Goal: Information Seeking & Learning: Learn about a topic

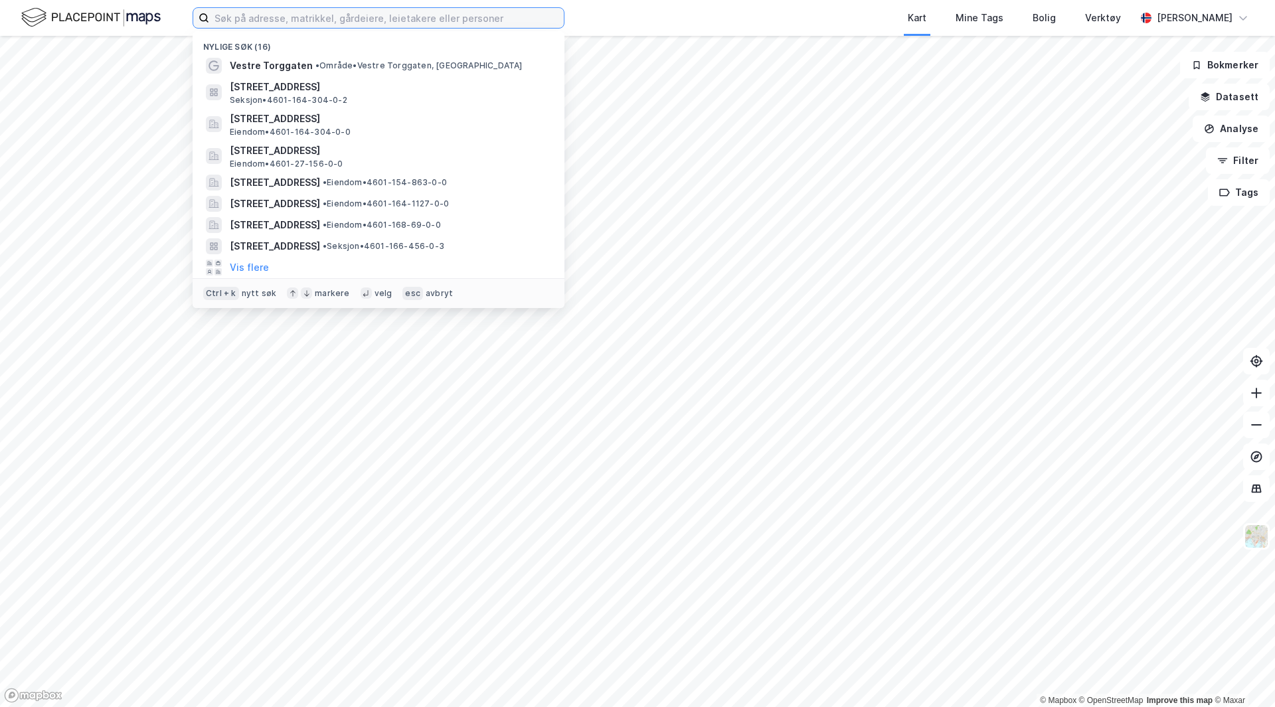
click at [350, 21] on input at bounding box center [386, 18] width 355 height 20
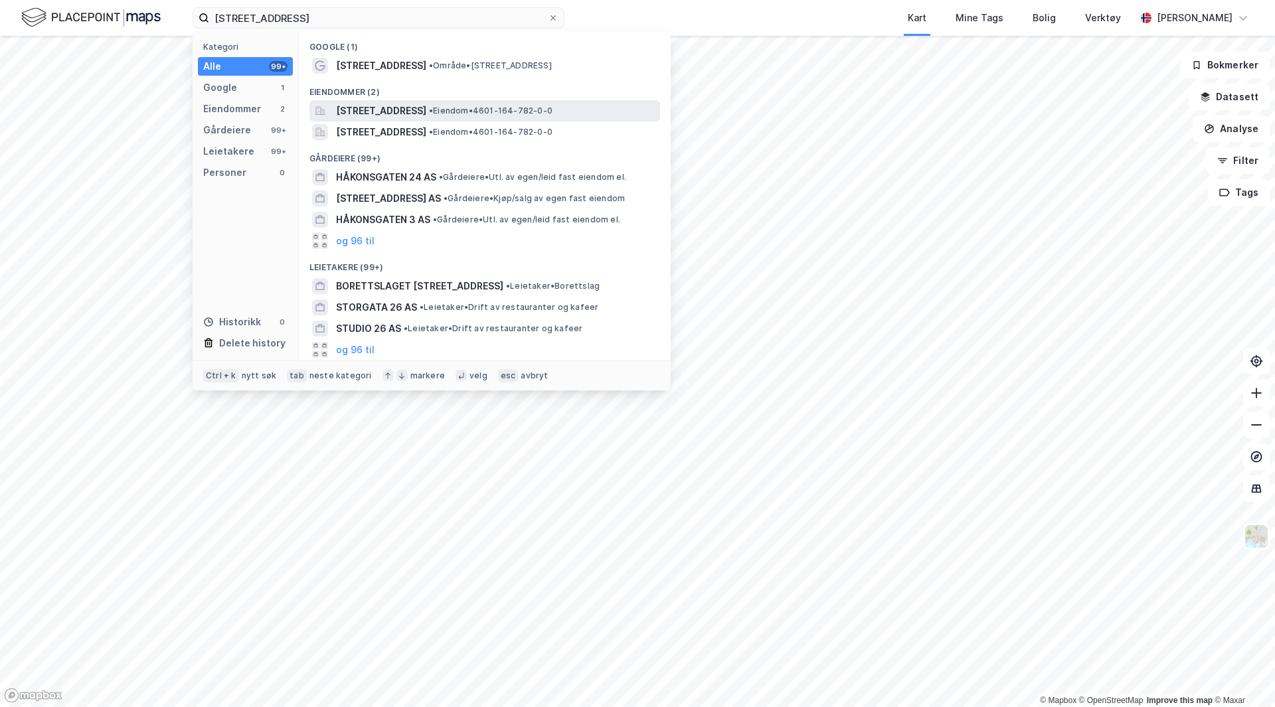
click at [401, 116] on span "[STREET_ADDRESS]" at bounding box center [381, 111] width 90 height 16
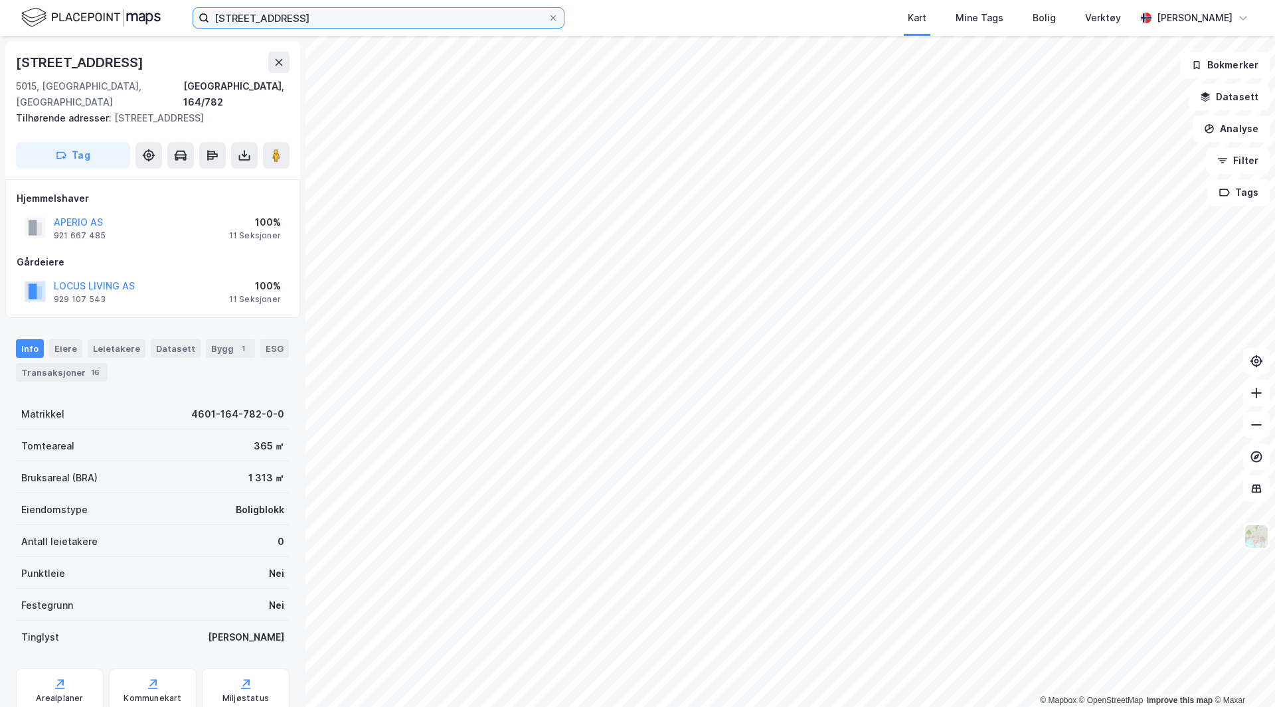
click at [296, 19] on input "[STREET_ADDRESS]" at bounding box center [378, 18] width 339 height 20
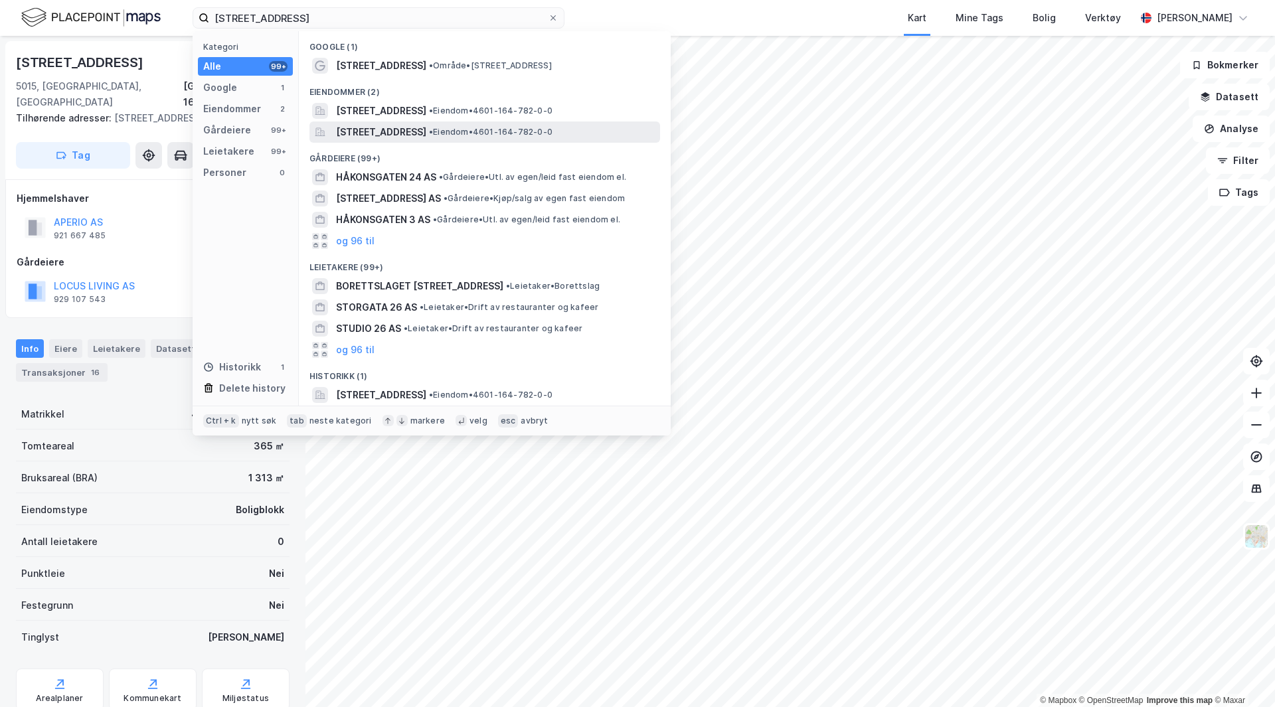
click at [413, 131] on span "[STREET_ADDRESS]" at bounding box center [381, 132] width 90 height 16
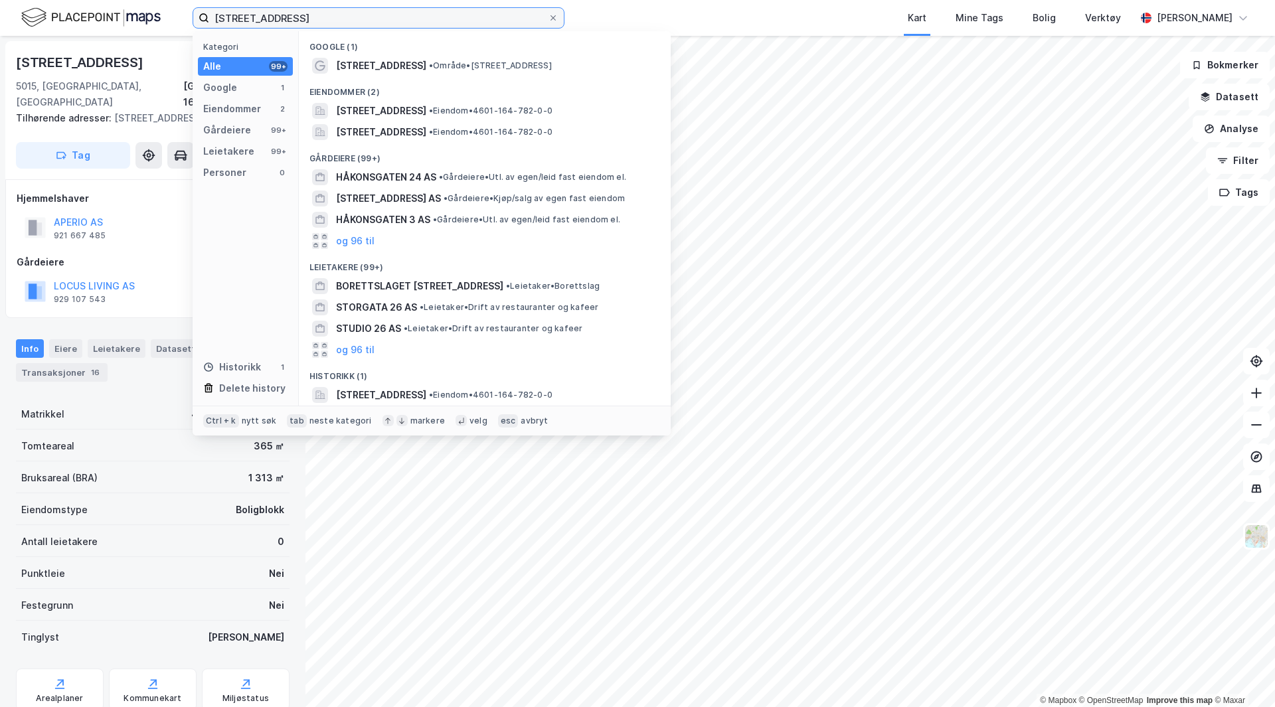
click at [314, 12] on input "[STREET_ADDRESS]" at bounding box center [378, 18] width 339 height 20
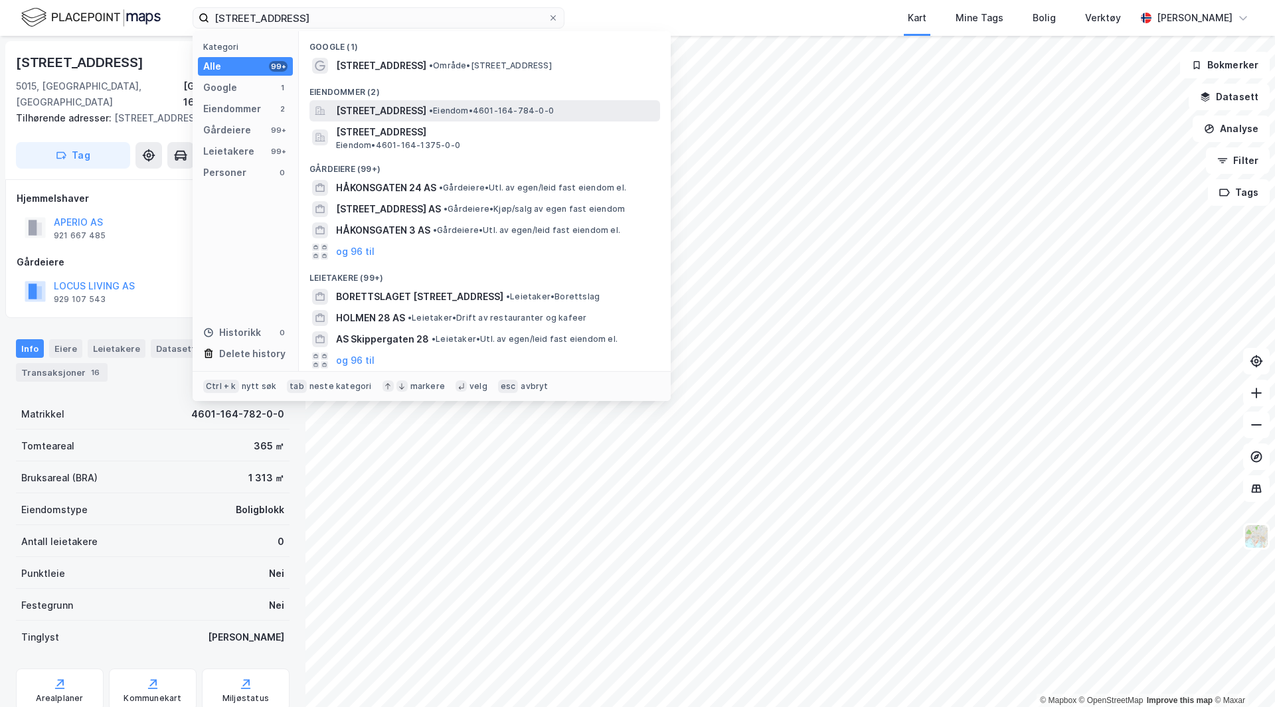
click at [405, 104] on span "[STREET_ADDRESS]" at bounding box center [381, 111] width 90 height 16
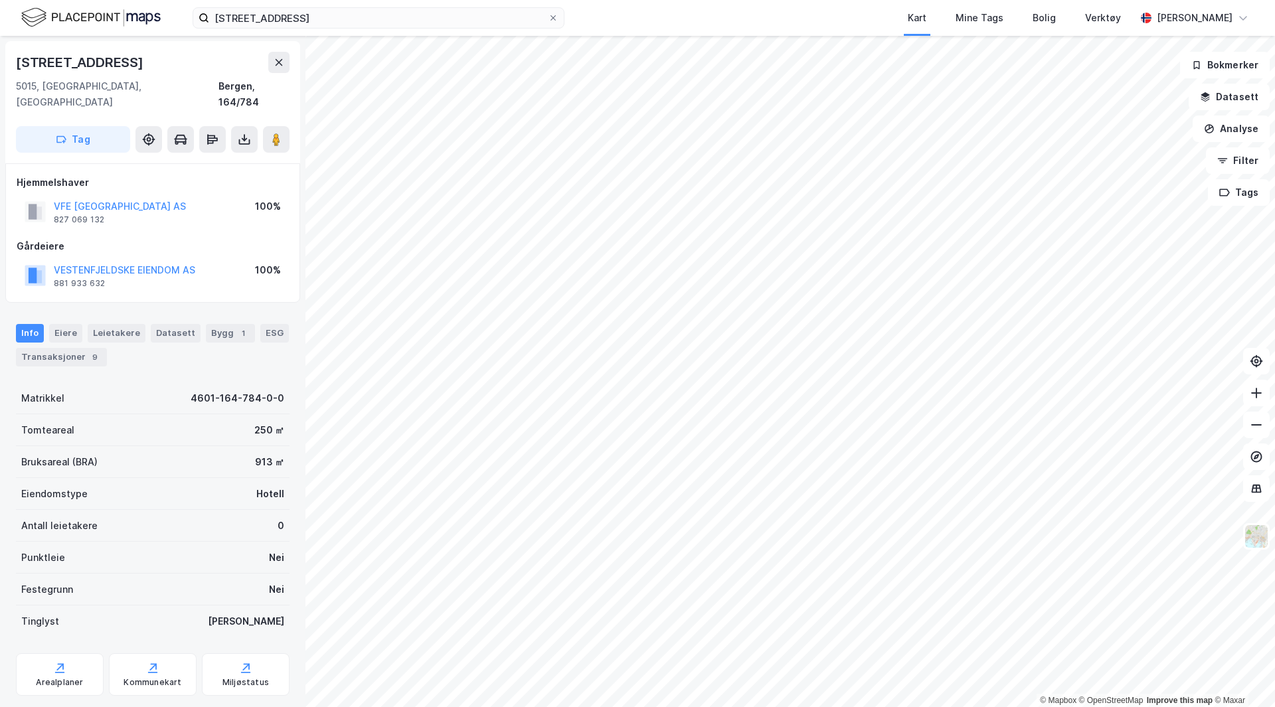
scroll to position [1, 0]
click at [376, 23] on input "[STREET_ADDRESS]" at bounding box center [378, 18] width 339 height 20
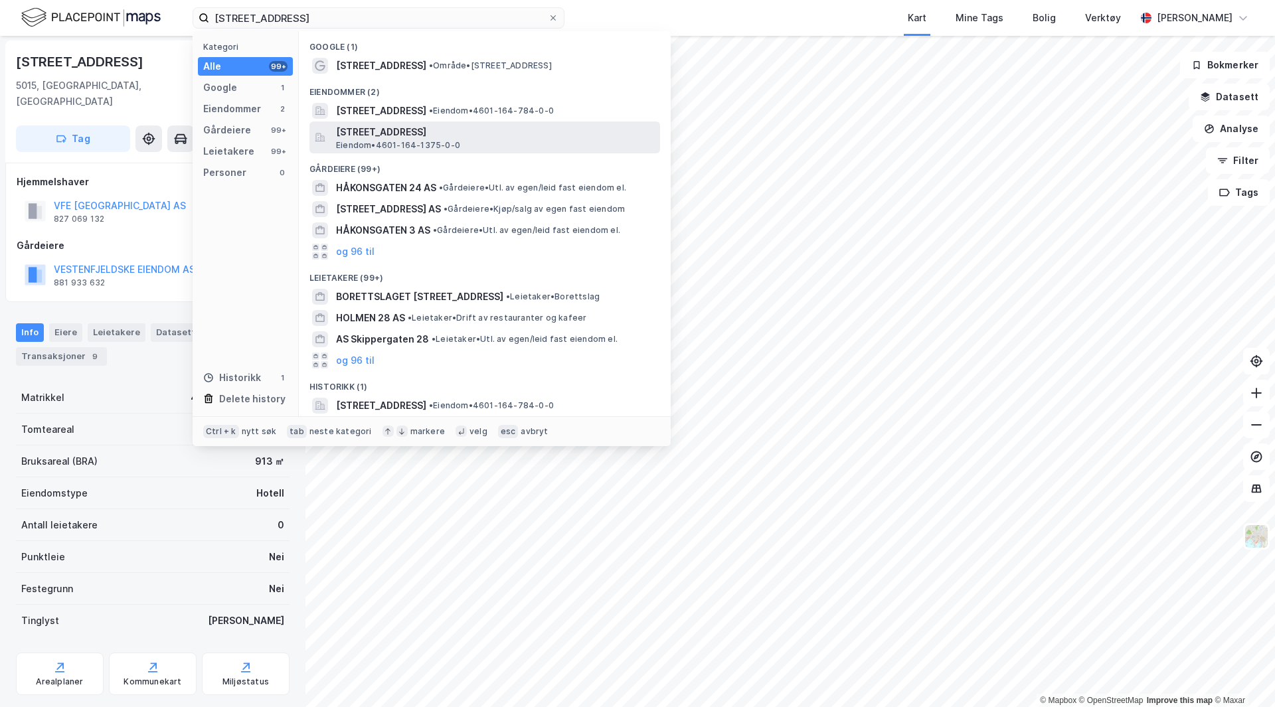
click at [401, 132] on span "[STREET_ADDRESS]" at bounding box center [495, 132] width 319 height 16
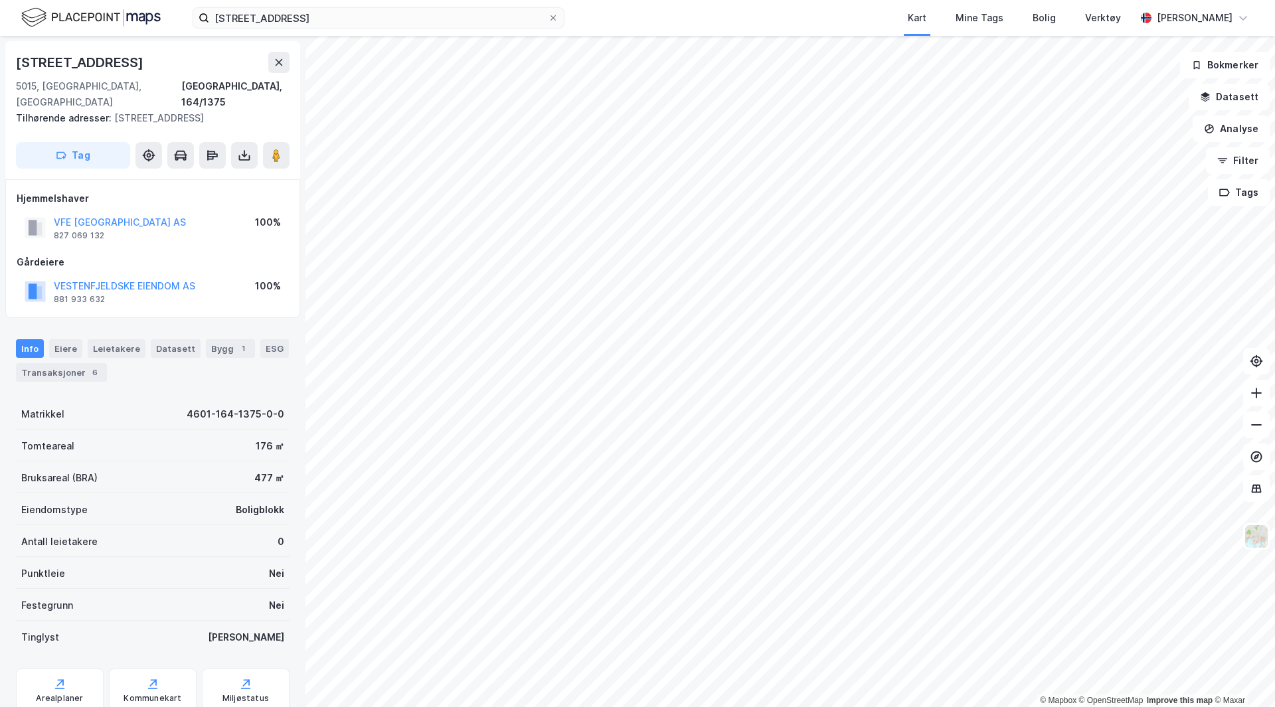
scroll to position [1, 0]
click at [386, 33] on div "håkonsgaten 28 Kart Mine Tags Bolig Verktøy [PERSON_NAME]" at bounding box center [637, 18] width 1275 height 36
click at [384, 25] on input "[STREET_ADDRESS]" at bounding box center [378, 18] width 339 height 20
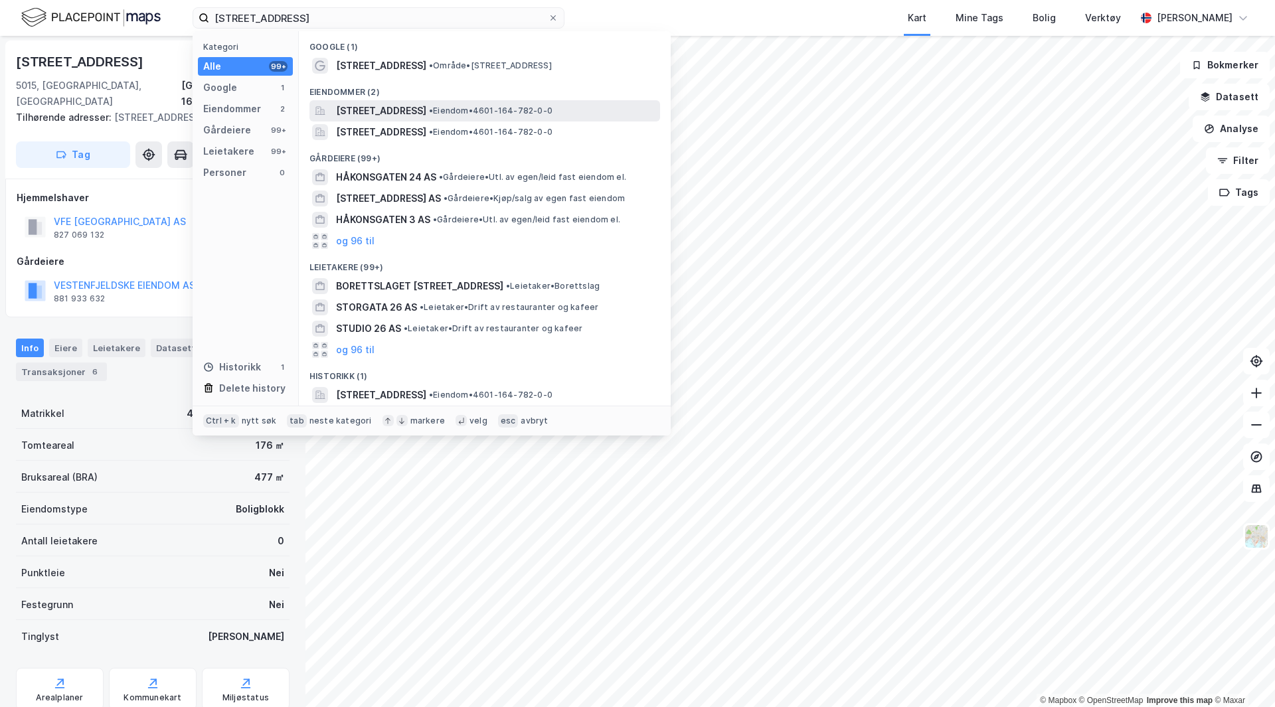
click at [426, 110] on span "[STREET_ADDRESS]" at bounding box center [381, 111] width 90 height 16
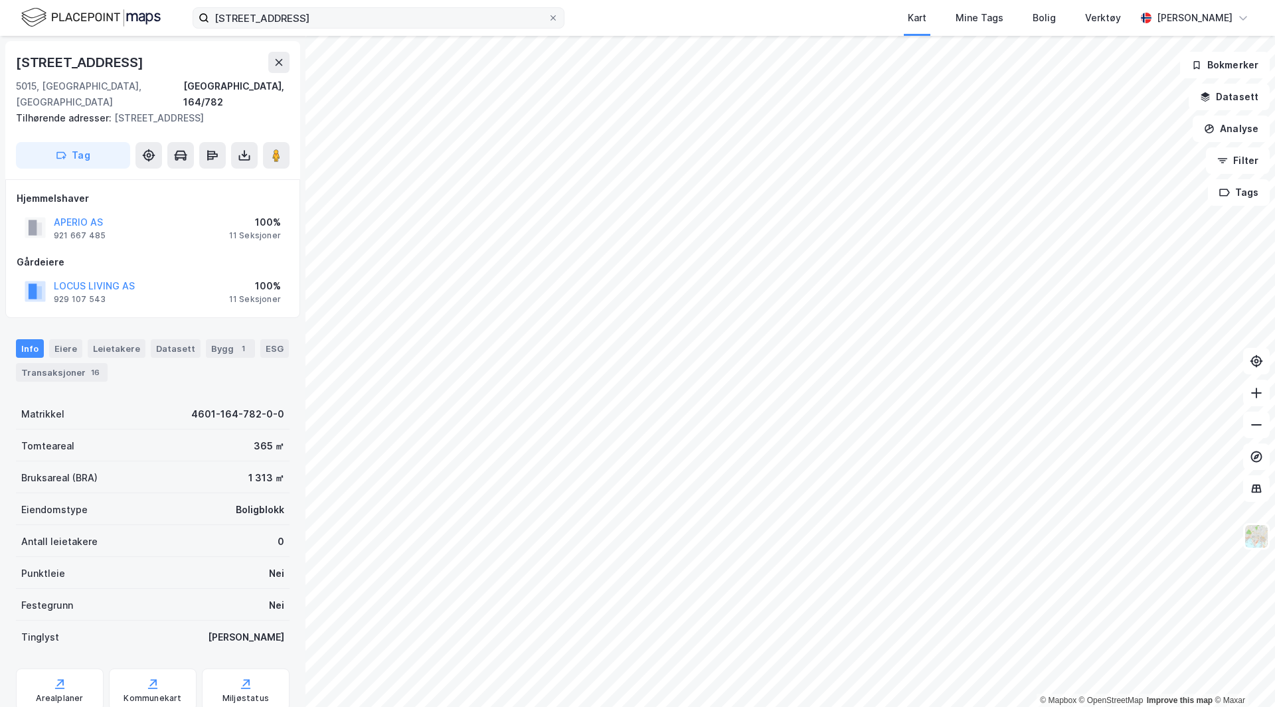
click at [335, 7] on label "[STREET_ADDRESS]" at bounding box center [379, 17] width 372 height 21
click at [335, 8] on input "[STREET_ADDRESS]" at bounding box center [378, 18] width 339 height 20
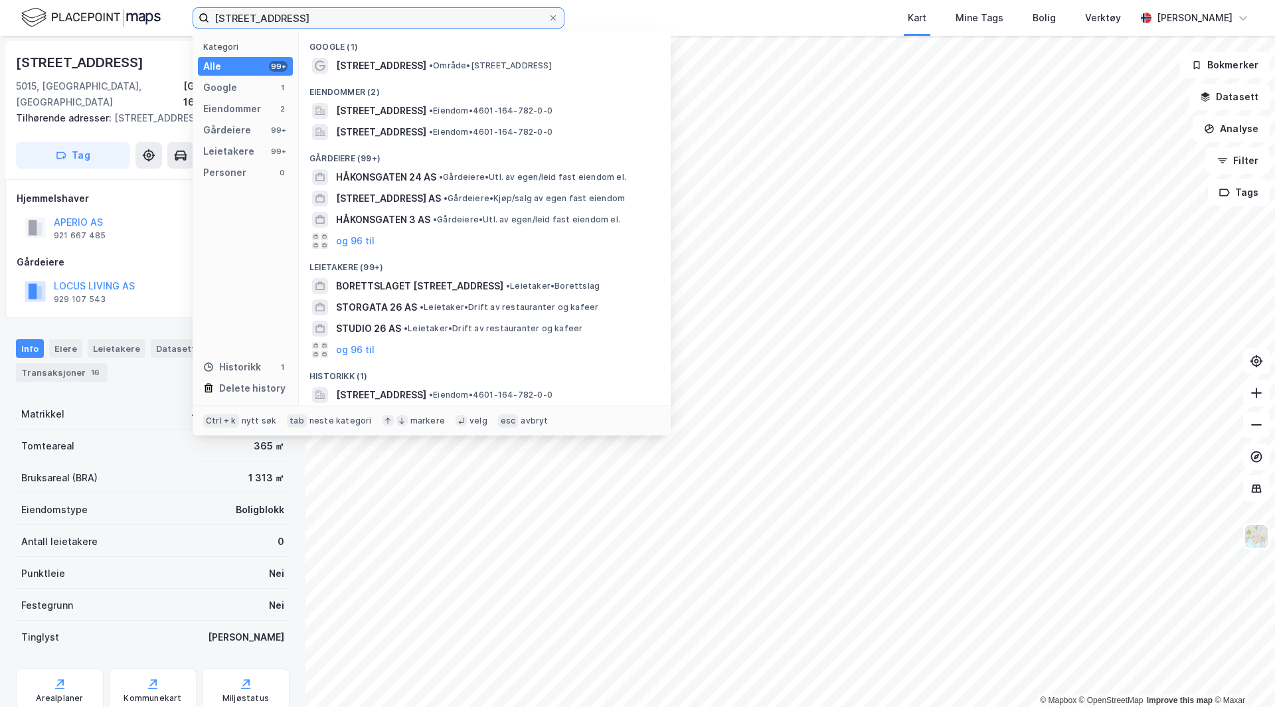
click at [335, 13] on input "[STREET_ADDRESS]" at bounding box center [378, 18] width 339 height 20
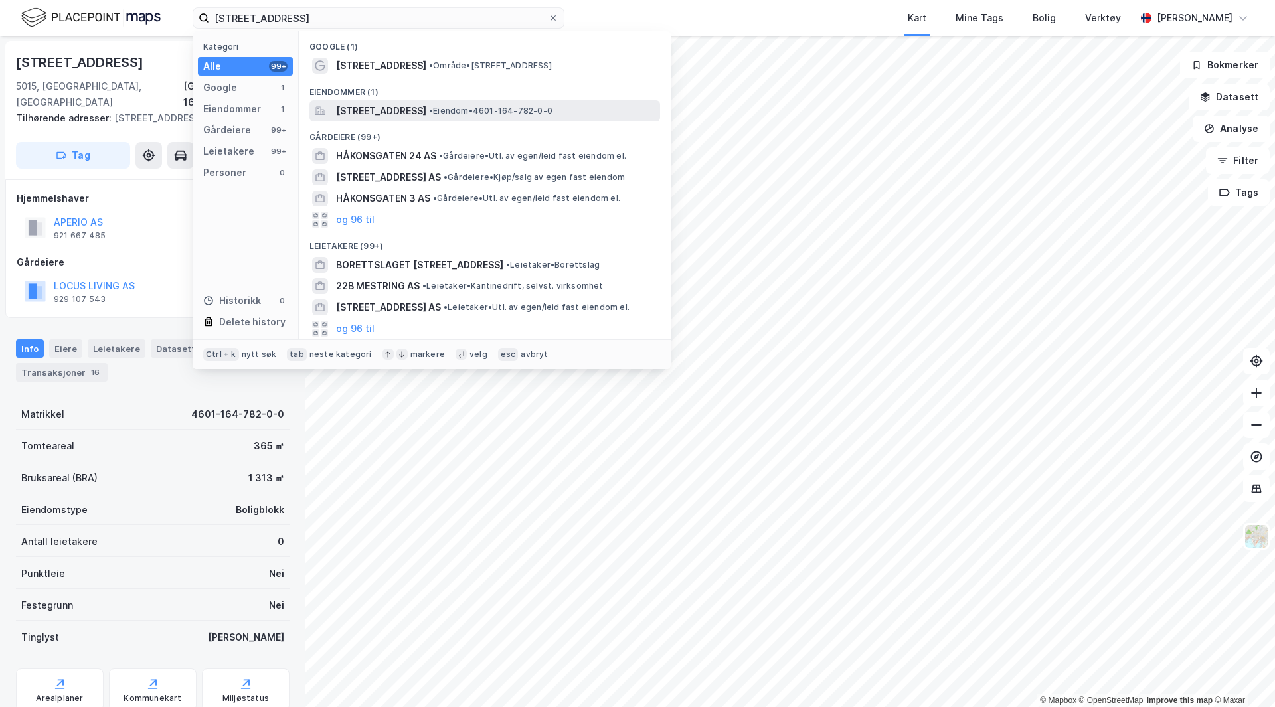
click at [389, 116] on span "[STREET_ADDRESS]" at bounding box center [381, 111] width 90 height 16
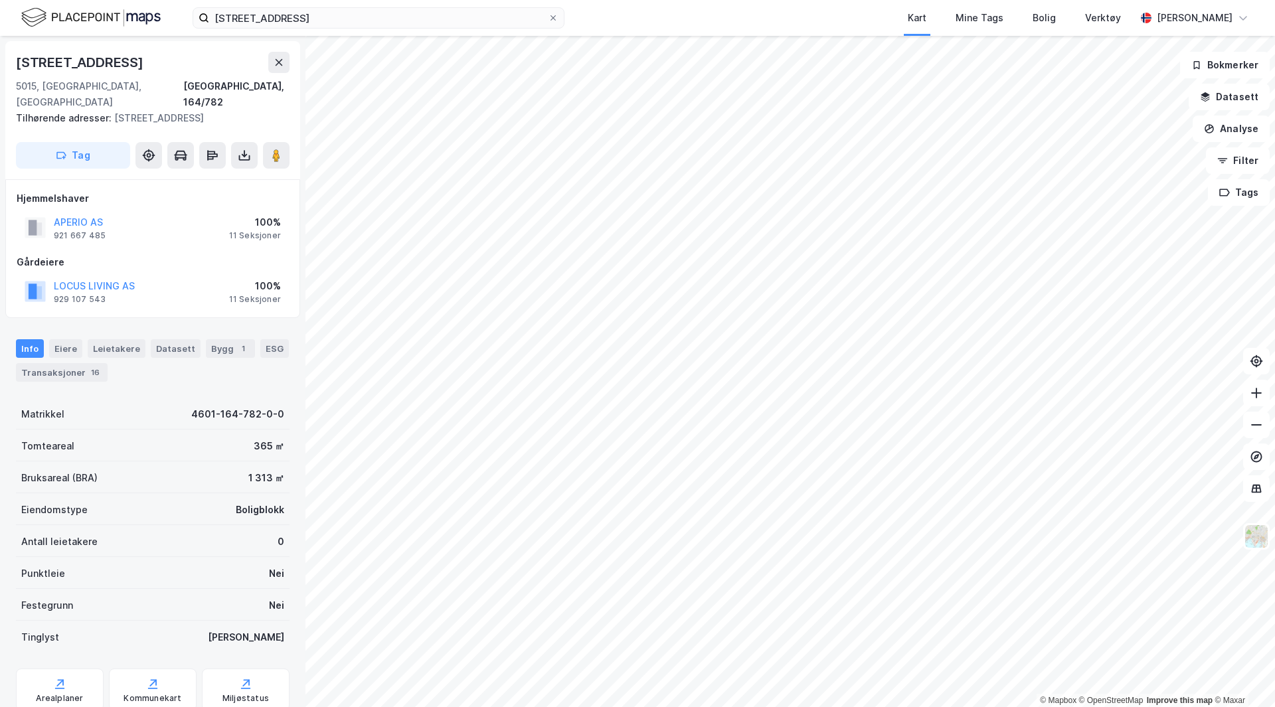
scroll to position [2, 0]
click at [75, 337] on div "Eiere" at bounding box center [65, 346] width 33 height 19
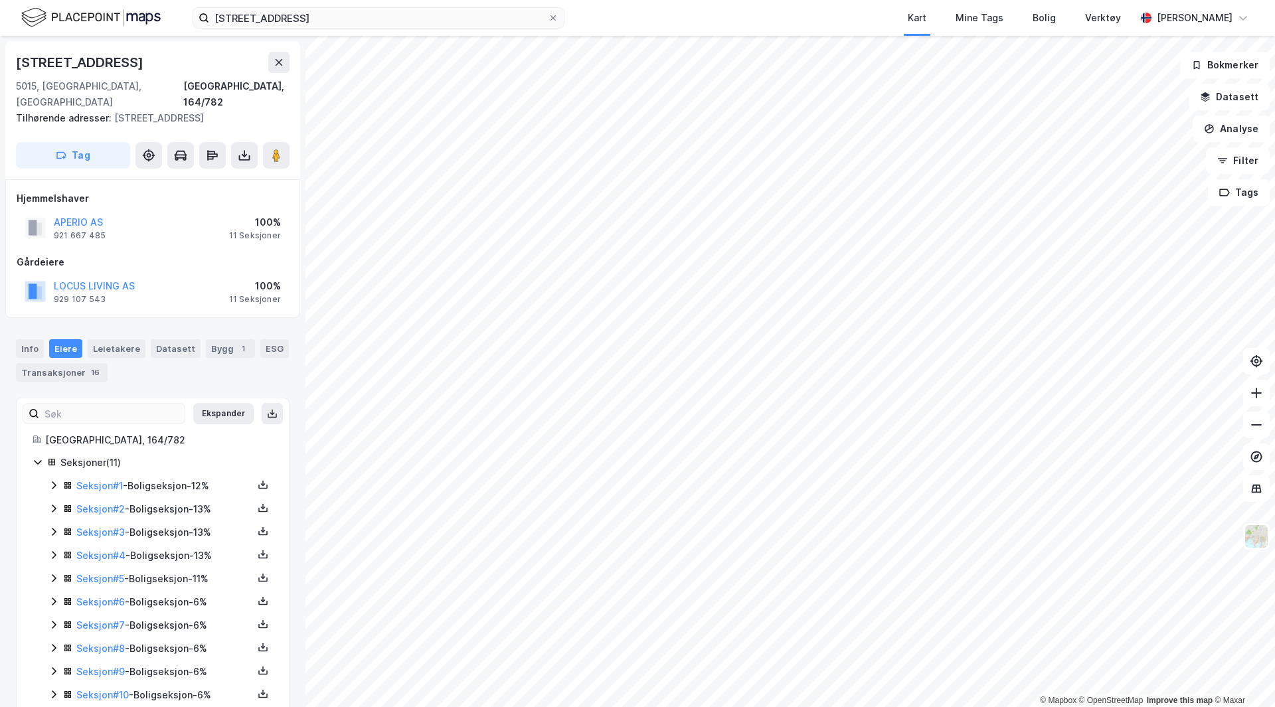
scroll to position [37, 0]
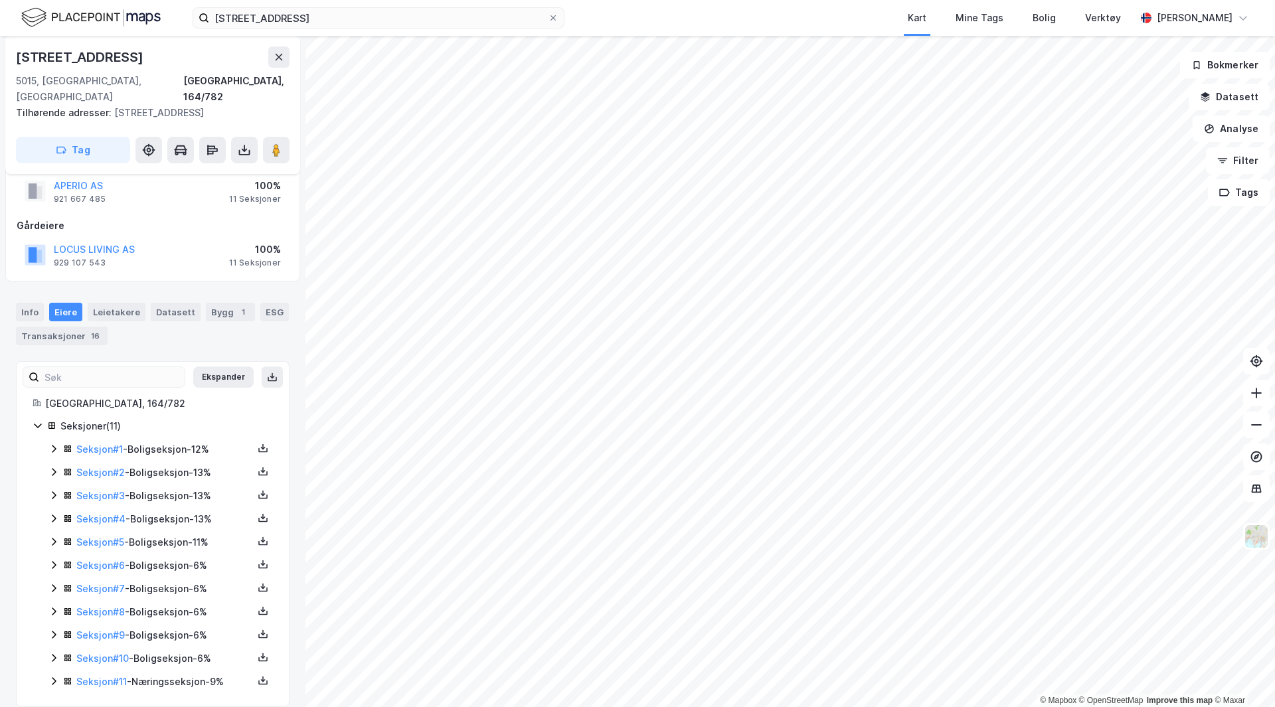
click at [32, 407] on div "[GEOGRAPHIC_DATA], 164/782 Seksjoner ( 11 ) Seksjon # 1 - Boligseksjon - 12% Se…" at bounding box center [153, 543] width 272 height 294
click at [36, 420] on icon at bounding box center [38, 425] width 11 height 11
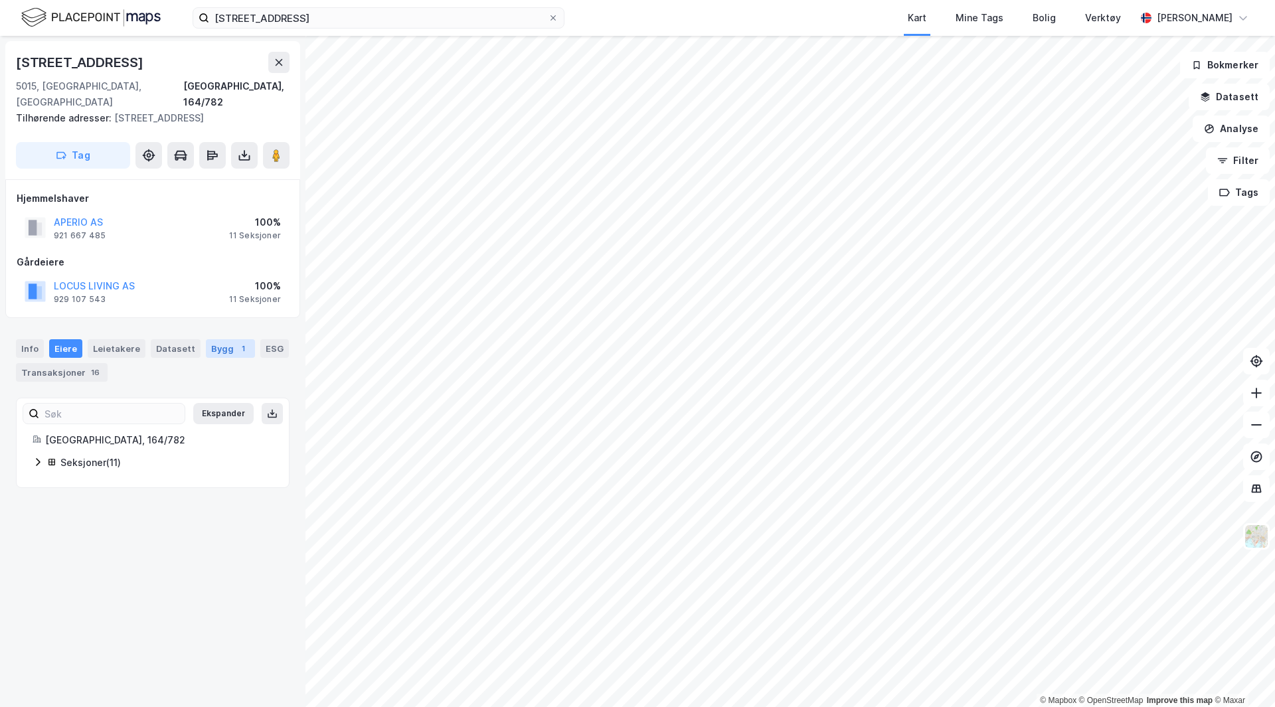
click at [210, 339] on div "Bygg 1" at bounding box center [230, 348] width 49 height 19
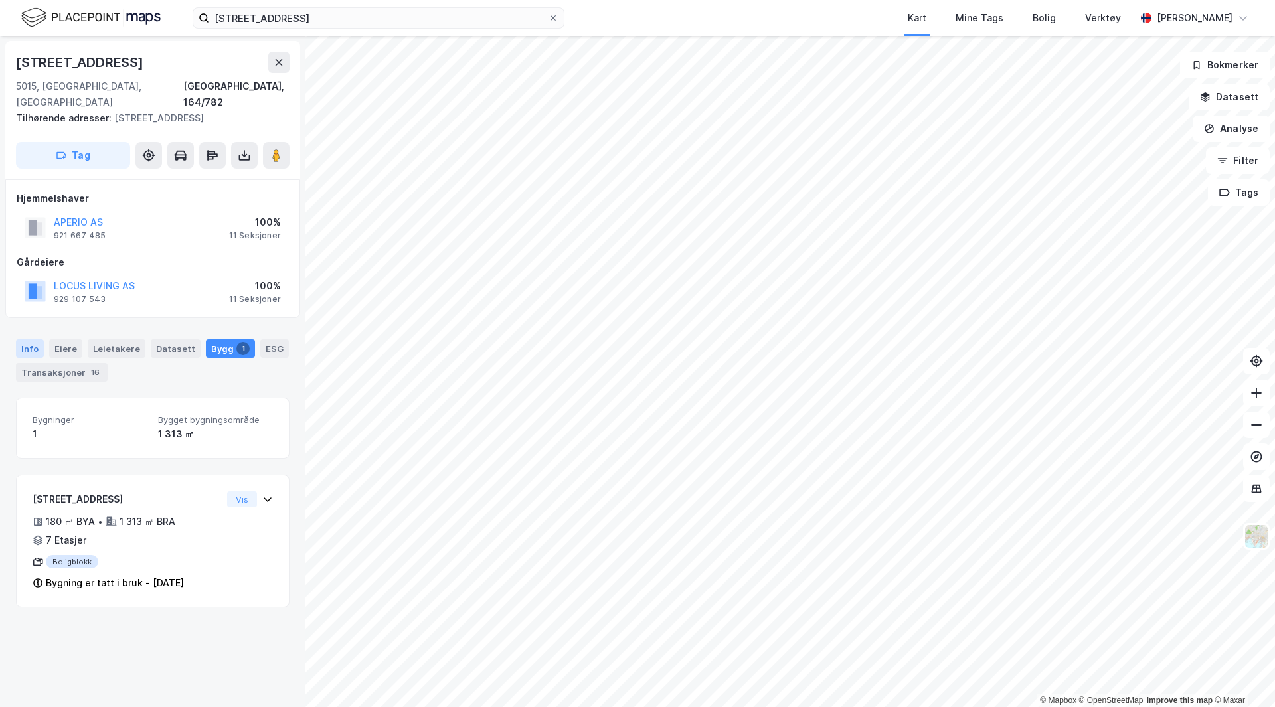
click at [39, 339] on div "Info" at bounding box center [30, 348] width 28 height 19
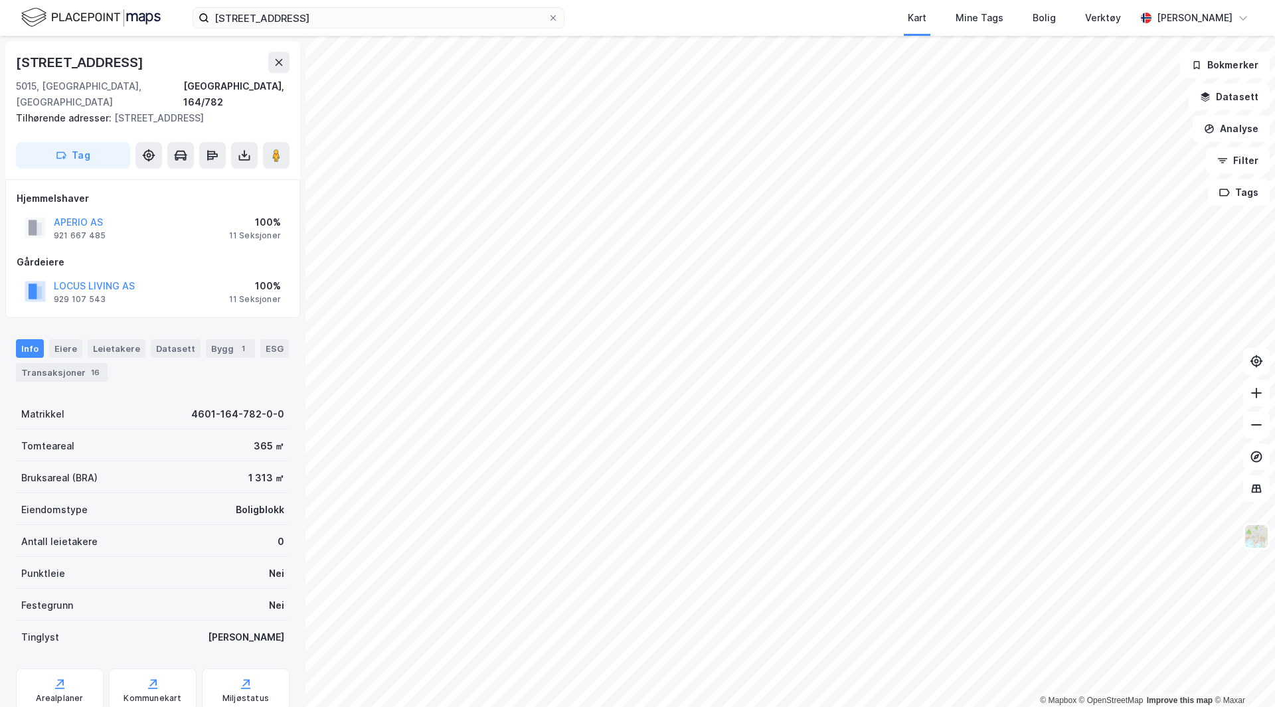
click at [145, 212] on div "APERIO AS 921 667 485 100% 11 Seksjoner" at bounding box center [153, 228] width 272 height 32
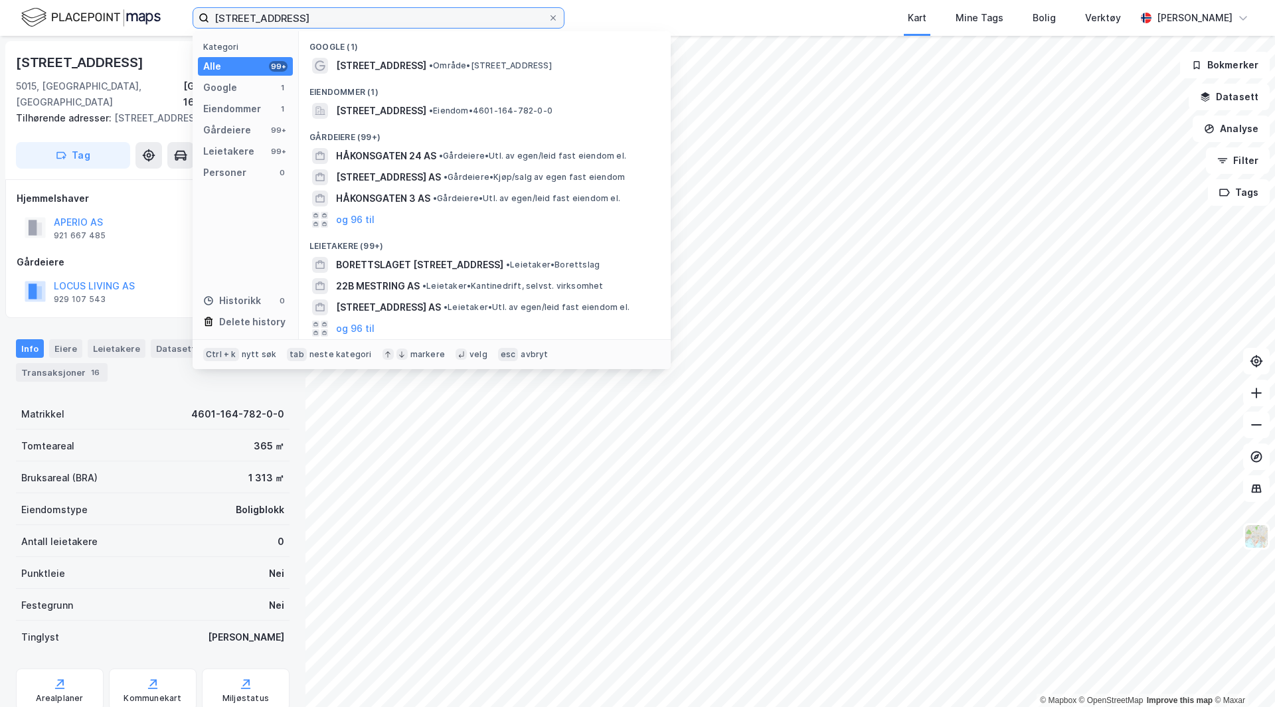
click at [494, 23] on input "[STREET_ADDRESS]" at bounding box center [378, 18] width 339 height 20
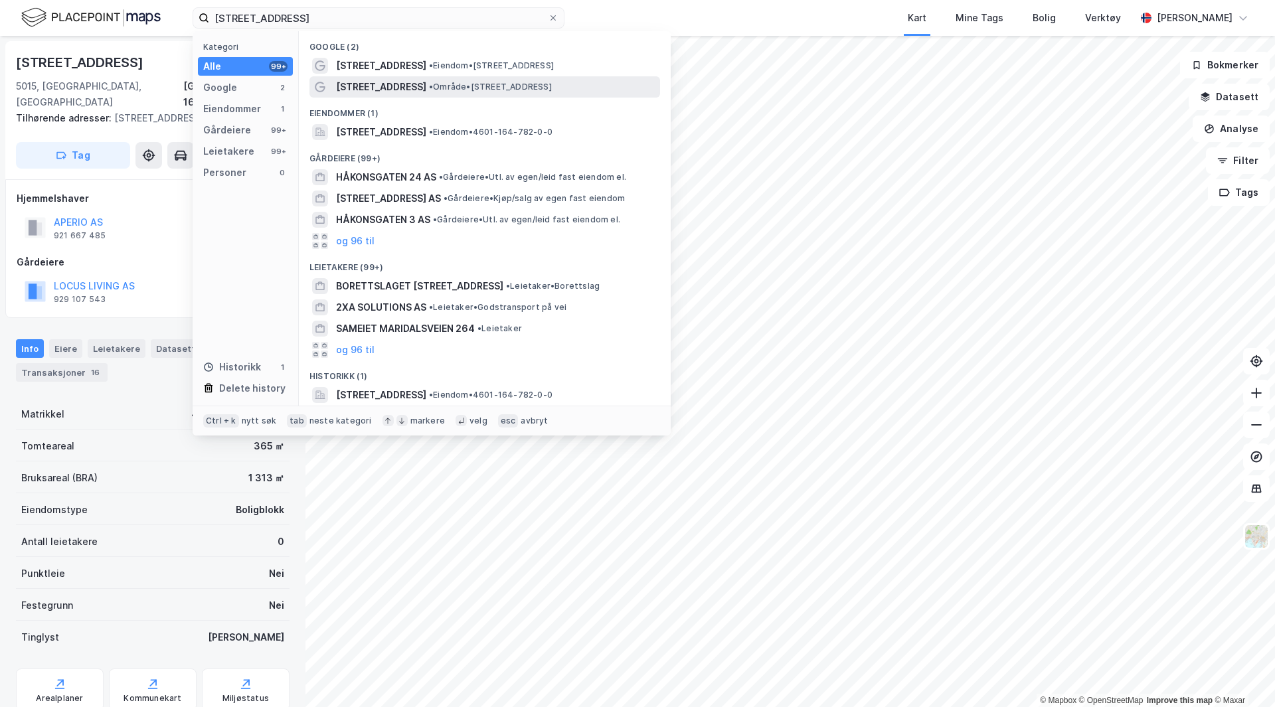
click at [391, 84] on span "[STREET_ADDRESS]" at bounding box center [381, 87] width 90 height 16
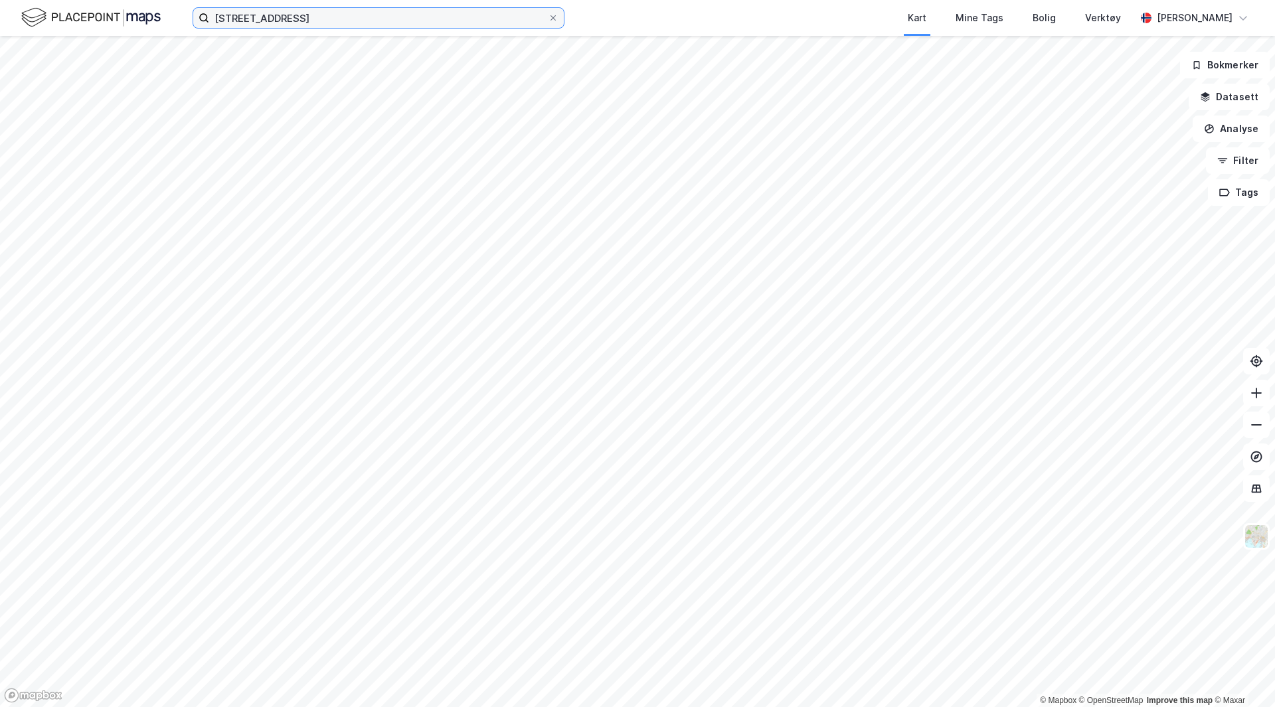
click at [369, 21] on input "[STREET_ADDRESS]" at bounding box center [378, 18] width 339 height 20
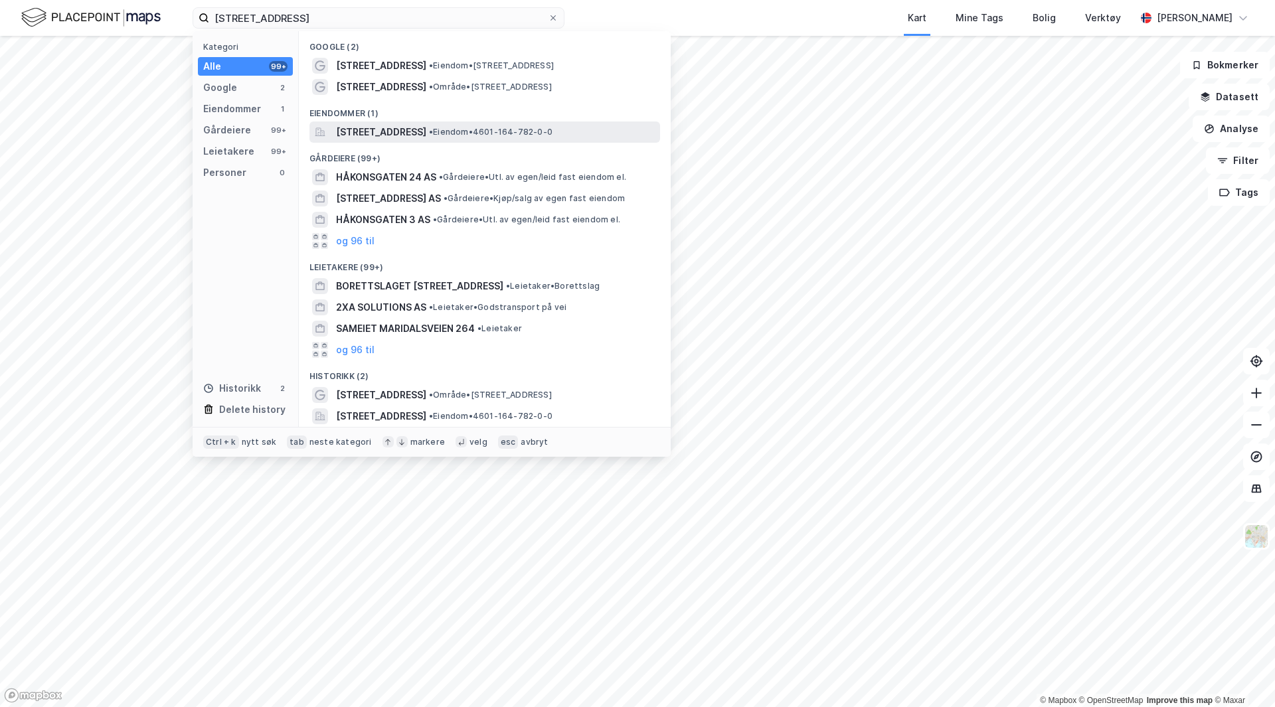
click at [385, 140] on div "[STREET_ADDRESS] • Eiendom • 4601-164-782-0-0" at bounding box center [485, 132] width 351 height 21
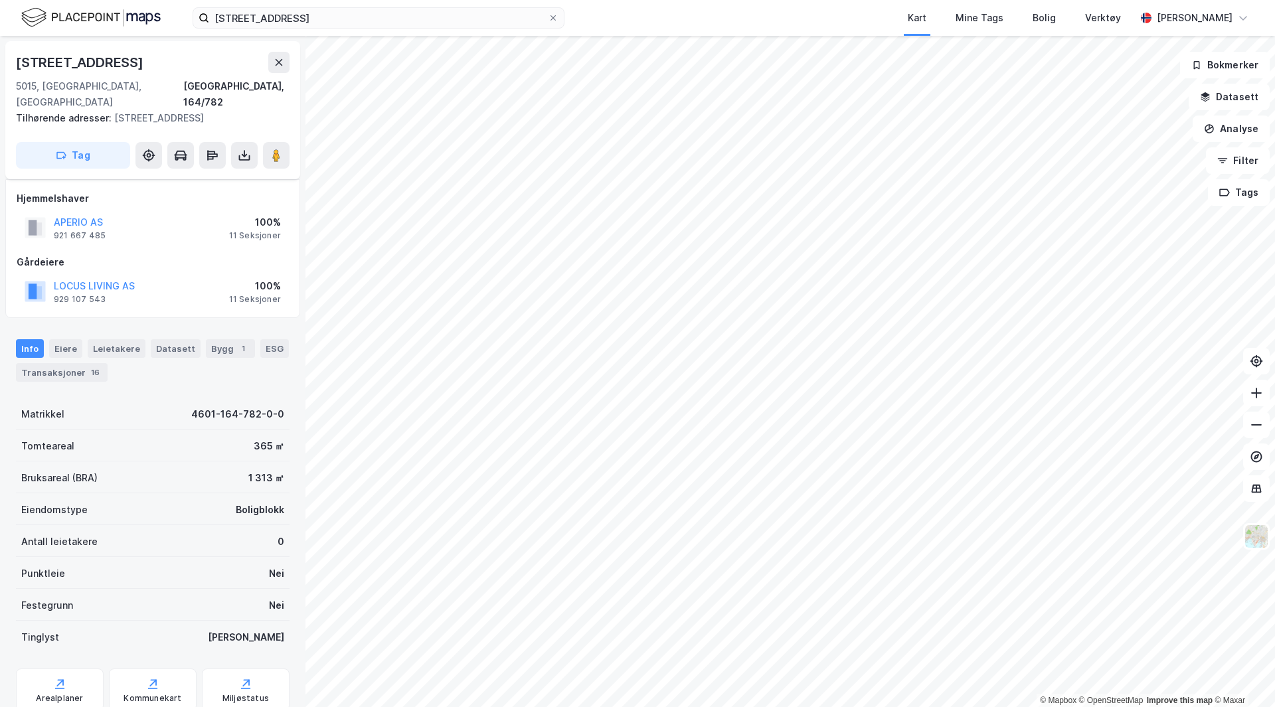
scroll to position [37, 0]
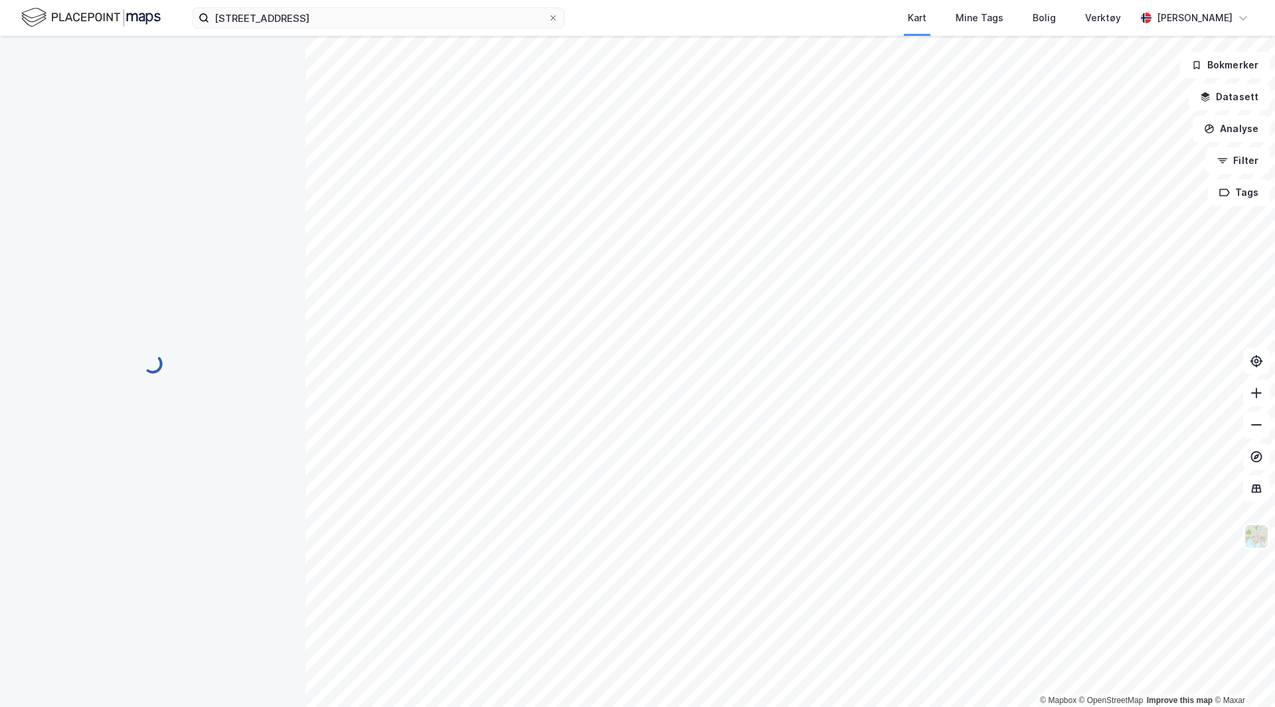
scroll to position [16, 0]
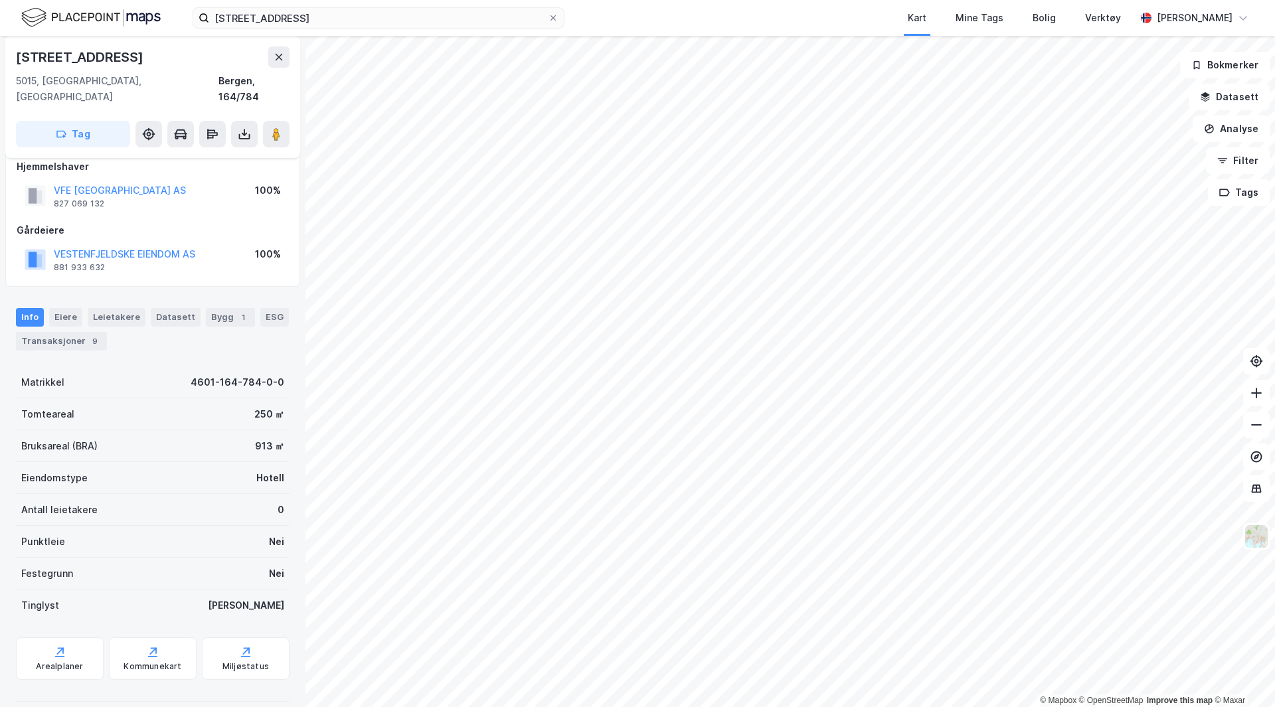
scroll to position [16, 0]
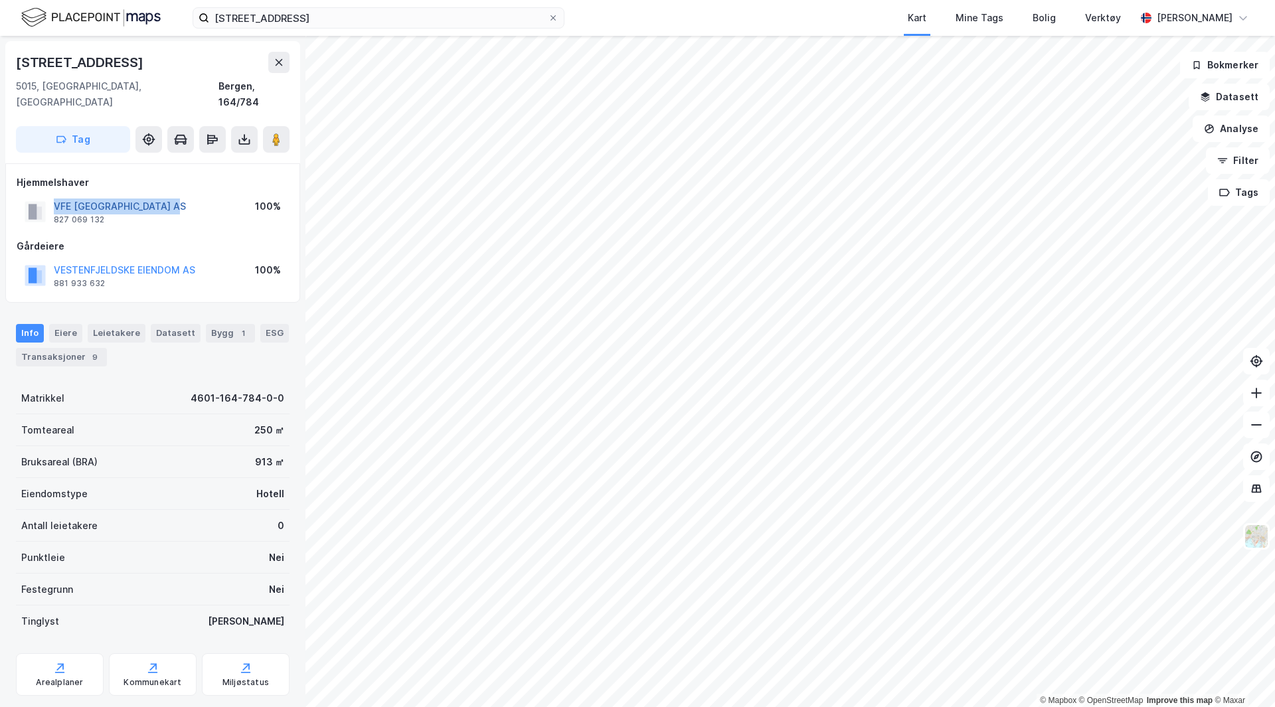
drag, startPoint x: 192, startPoint y: 189, endPoint x: 54, endPoint y: 195, distance: 138.3
click at [54, 196] on div "VFE [GEOGRAPHIC_DATA] AS 827 069 132 100%" at bounding box center [153, 212] width 272 height 32
copy button "VFE [GEOGRAPHIC_DATA] AS"
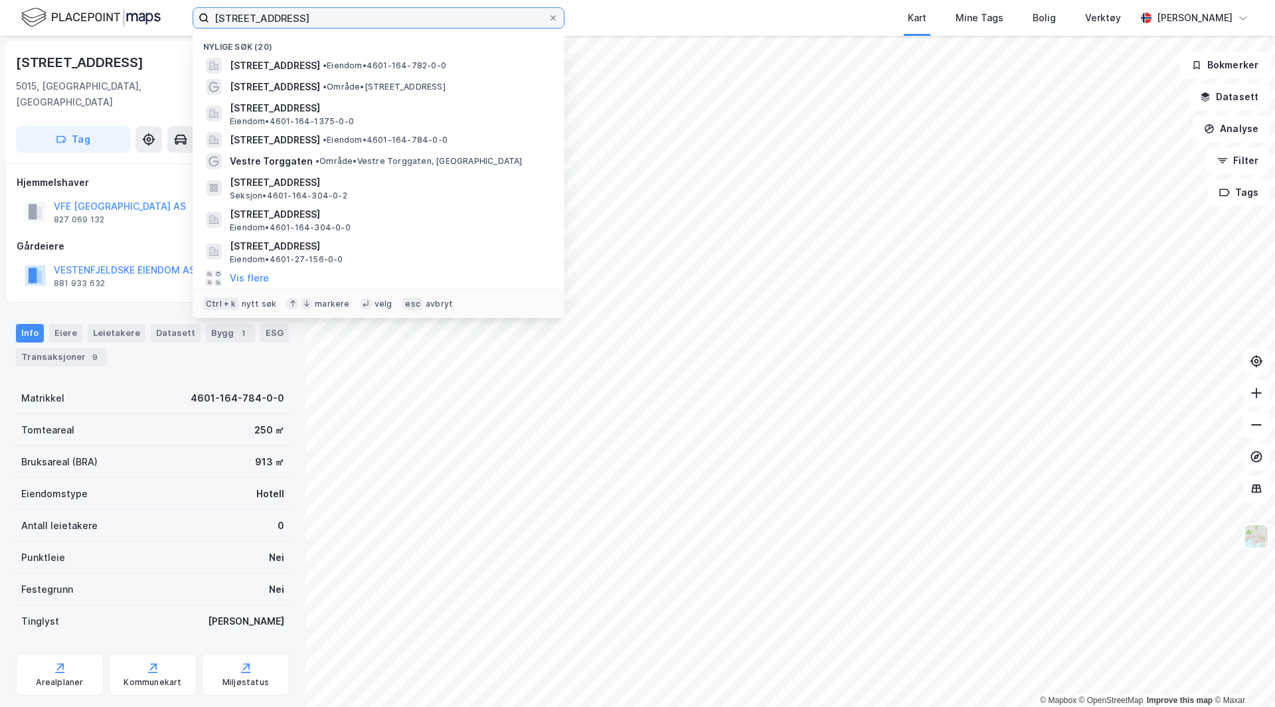
click at [323, 15] on input "[STREET_ADDRESS]" at bounding box center [378, 18] width 339 height 20
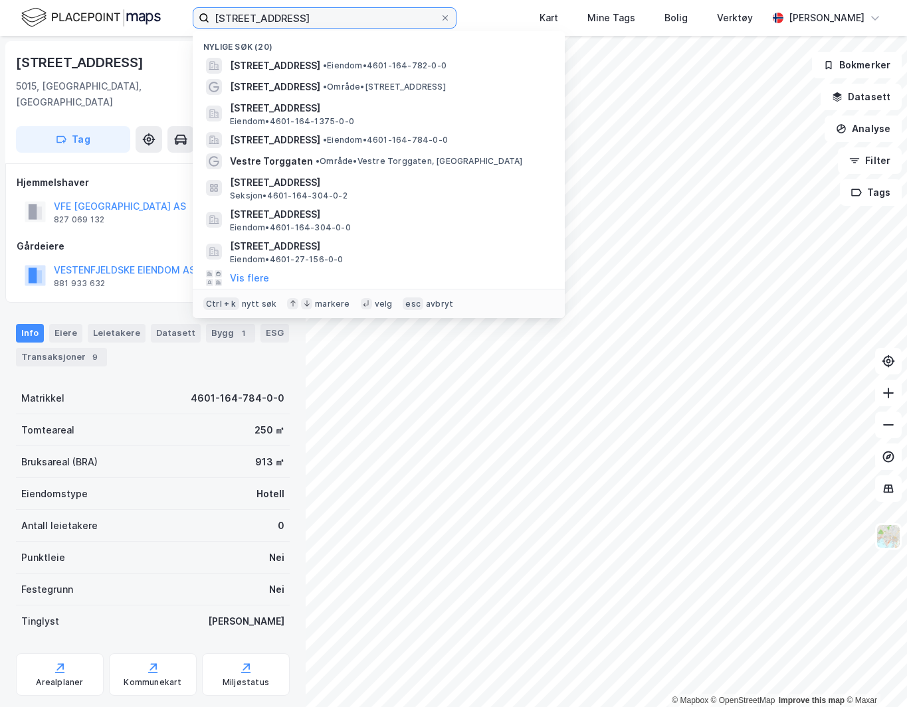
click at [323, 15] on input "[STREET_ADDRESS]" at bounding box center [324, 18] width 230 height 20
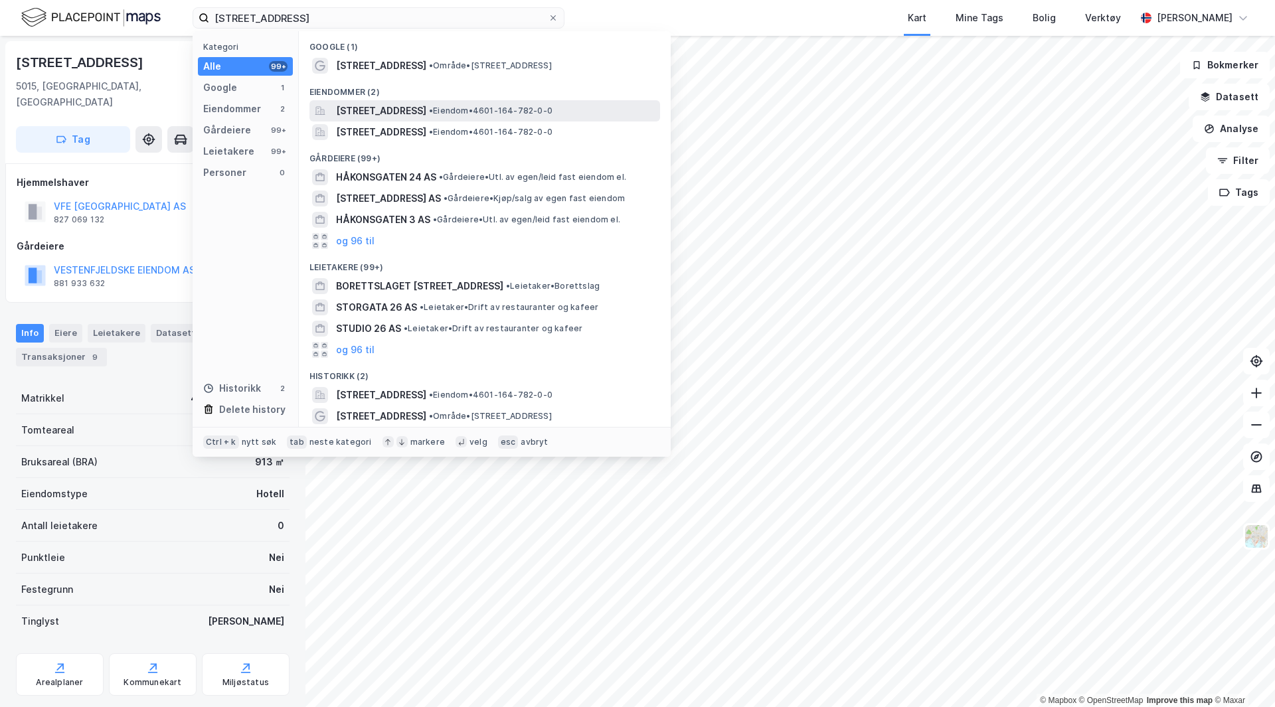
click at [425, 114] on span "[STREET_ADDRESS]" at bounding box center [381, 111] width 90 height 16
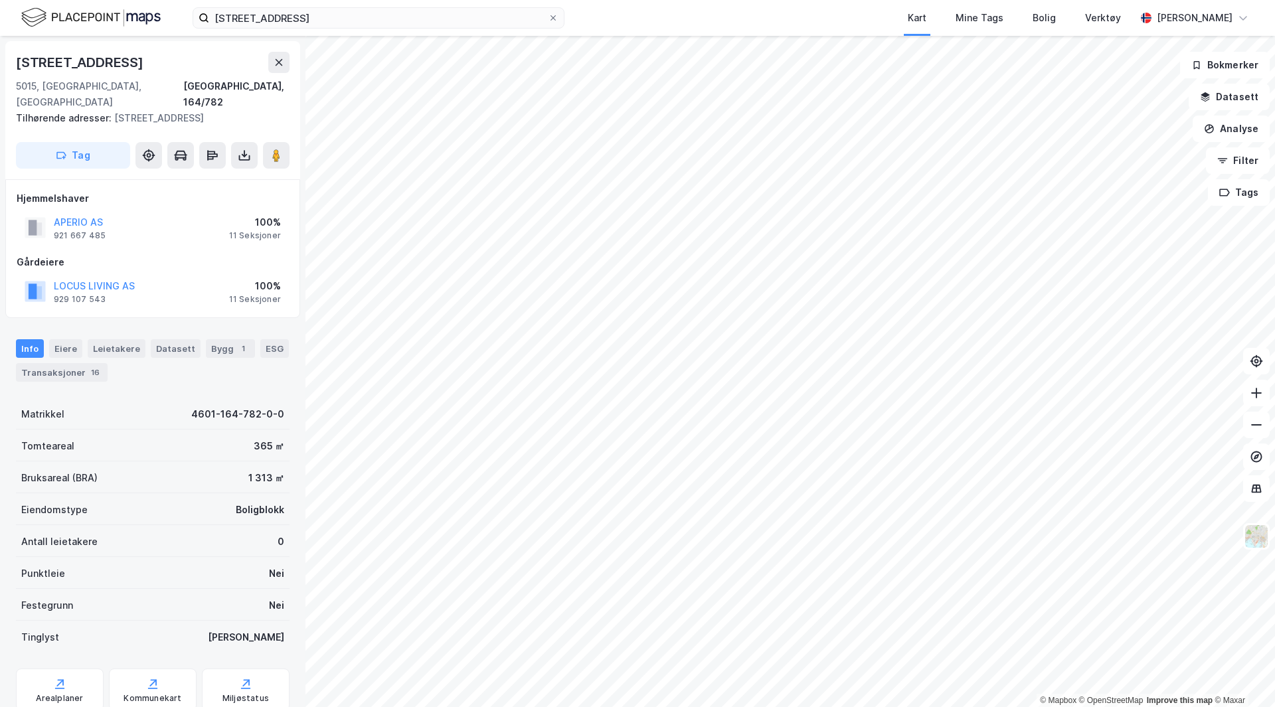
scroll to position [1, 0]
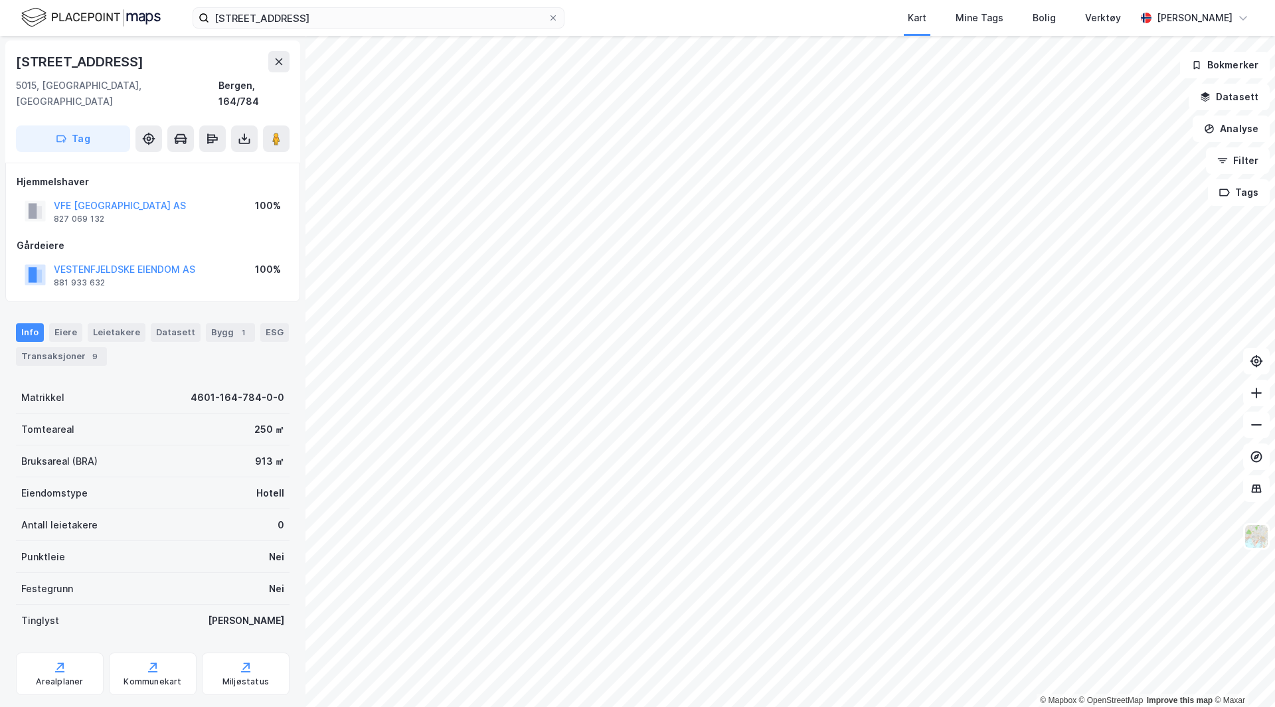
scroll to position [1, 0]
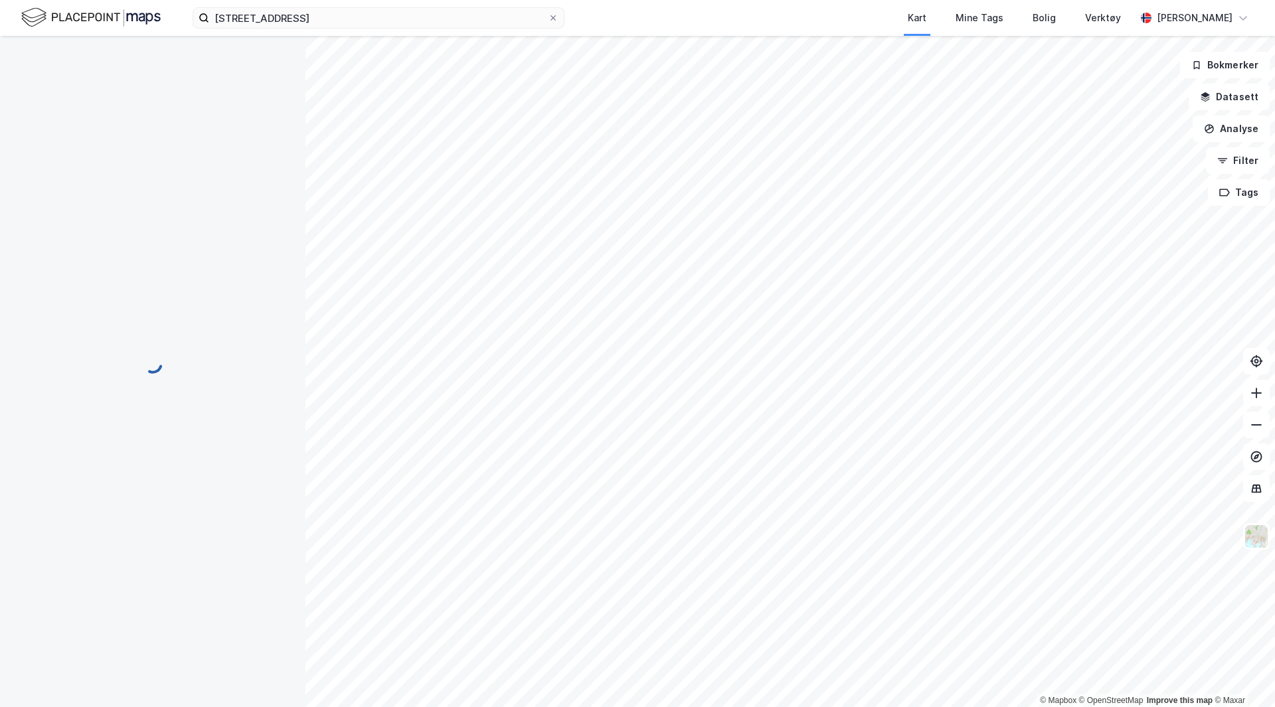
scroll to position [1, 0]
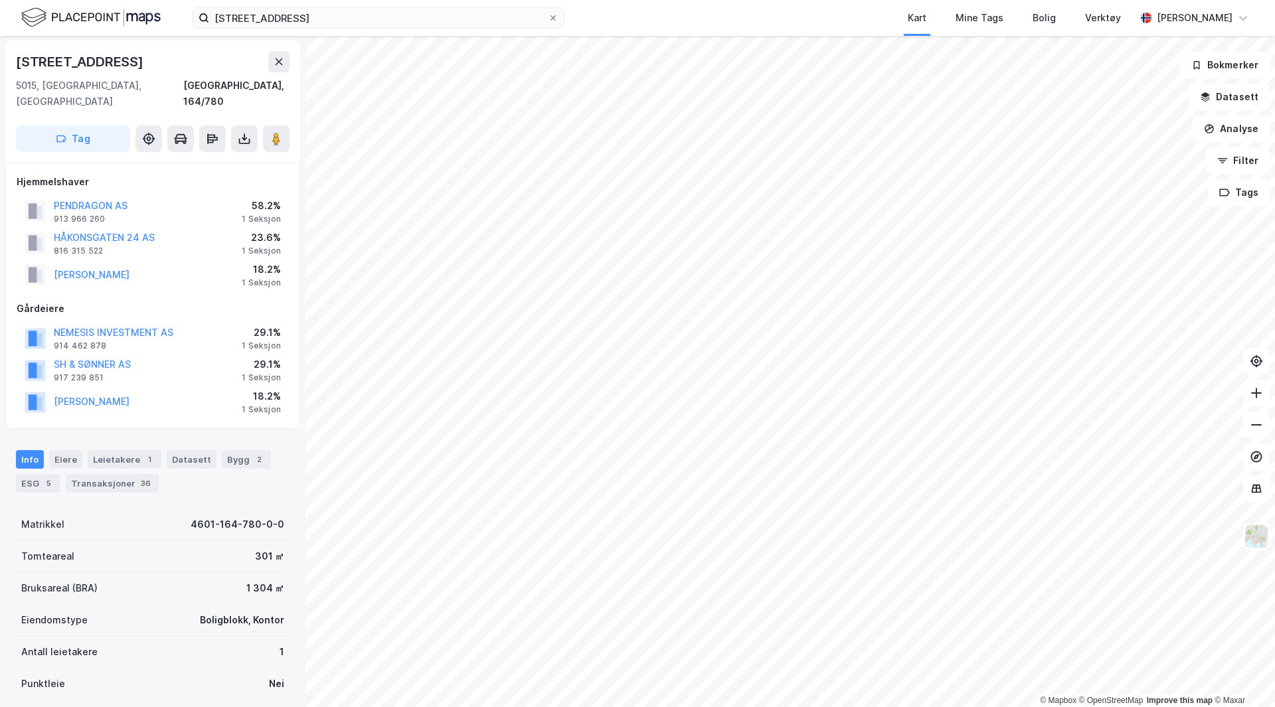
scroll to position [1, 0]
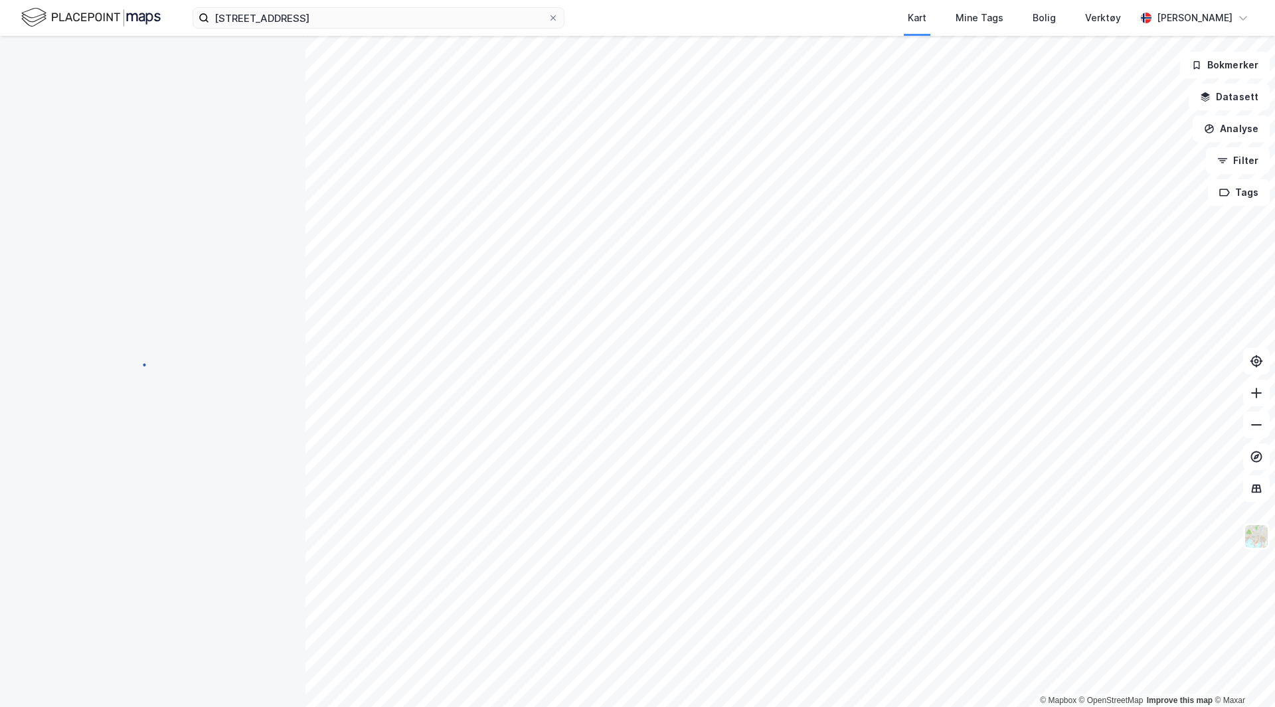
scroll to position [1, 0]
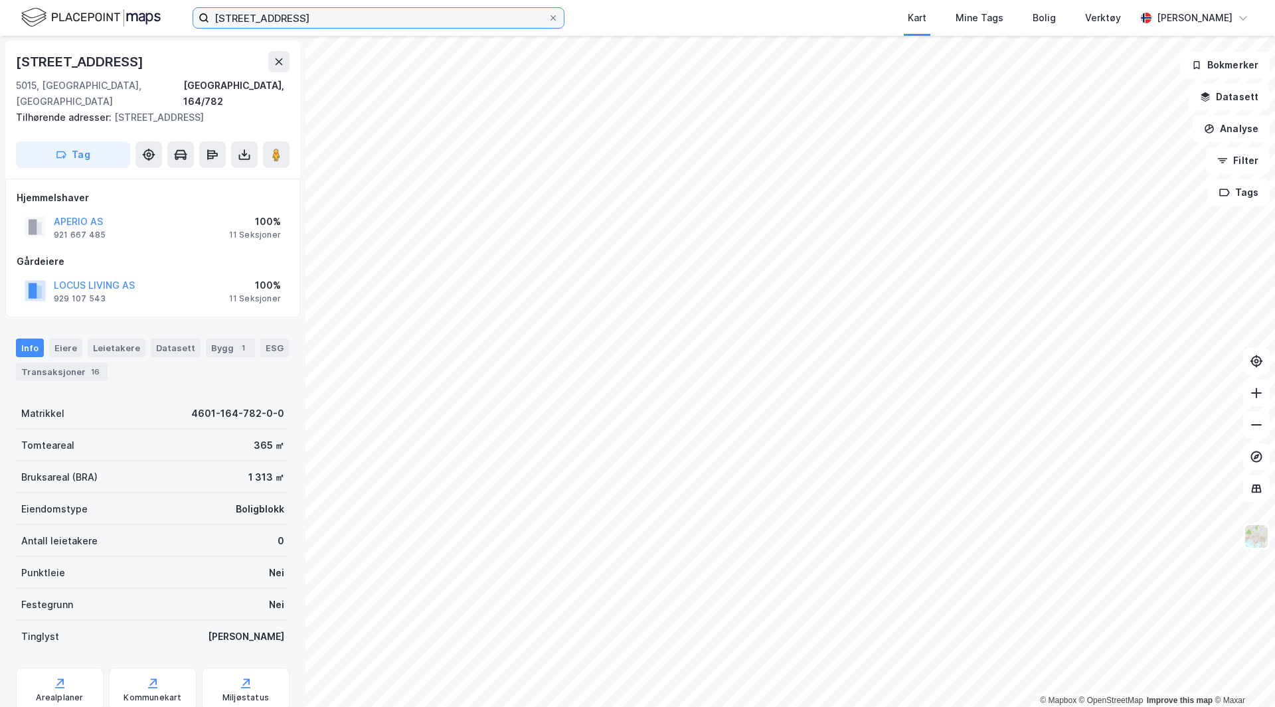
click at [385, 21] on input "[STREET_ADDRESS]" at bounding box center [378, 18] width 339 height 20
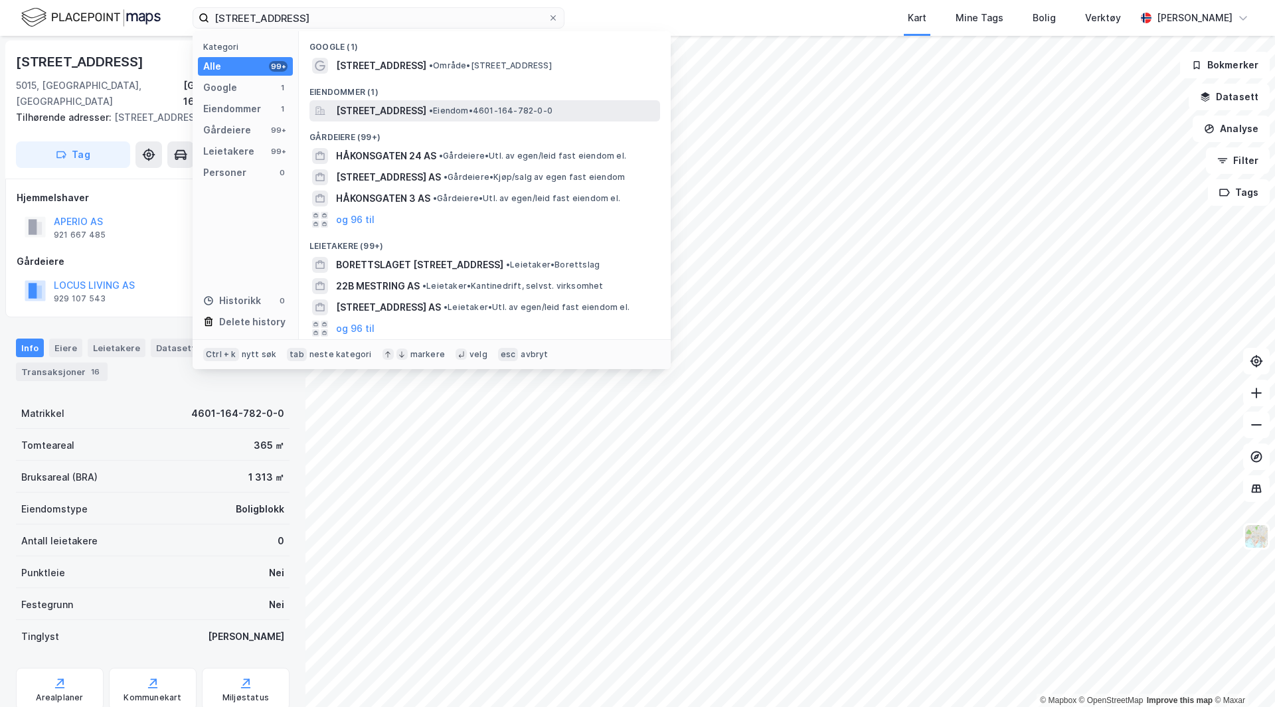
click at [426, 114] on span "[STREET_ADDRESS]" at bounding box center [381, 111] width 90 height 16
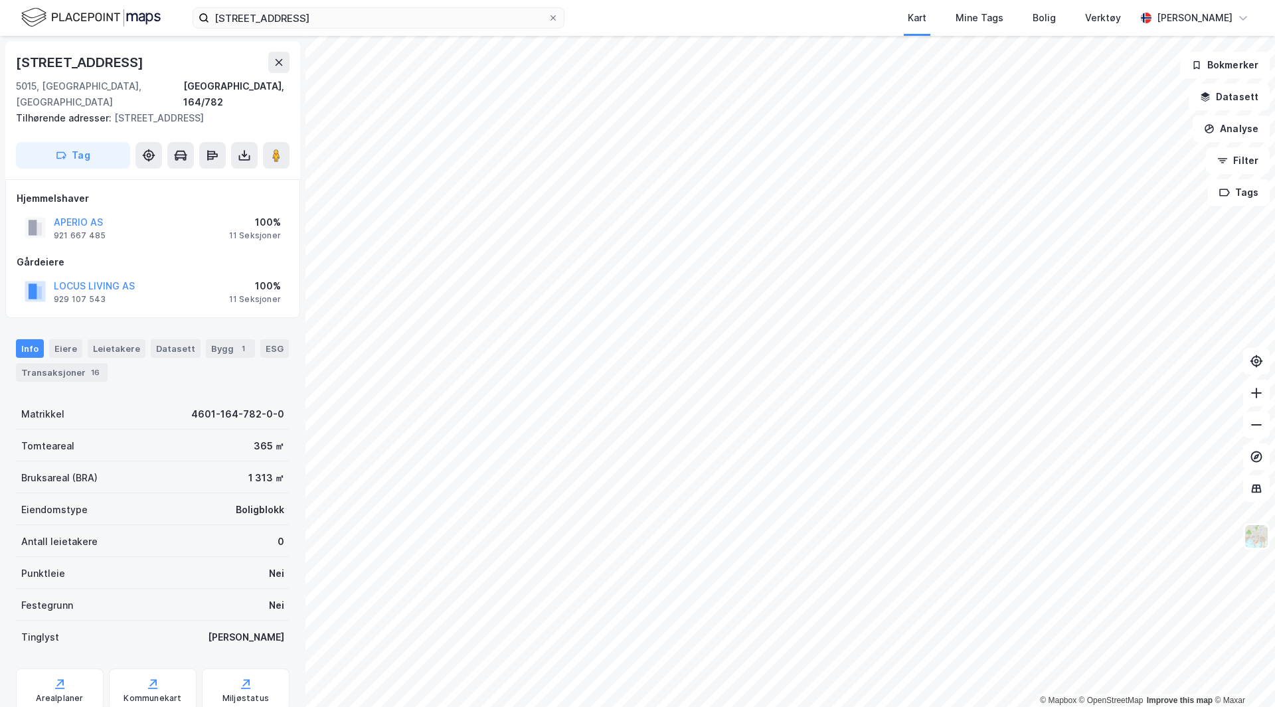
scroll to position [1, 0]
click at [369, 13] on input "[STREET_ADDRESS]" at bounding box center [378, 18] width 339 height 20
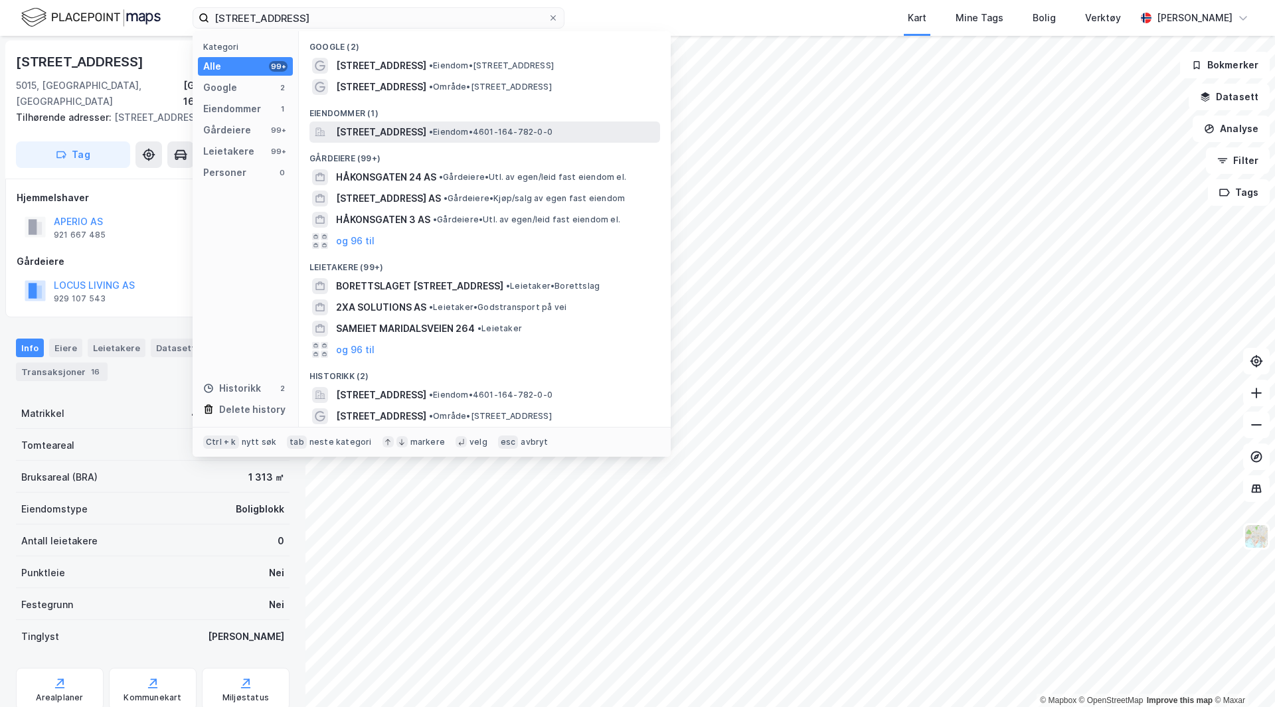
click at [405, 125] on span "[STREET_ADDRESS]" at bounding box center [381, 132] width 90 height 16
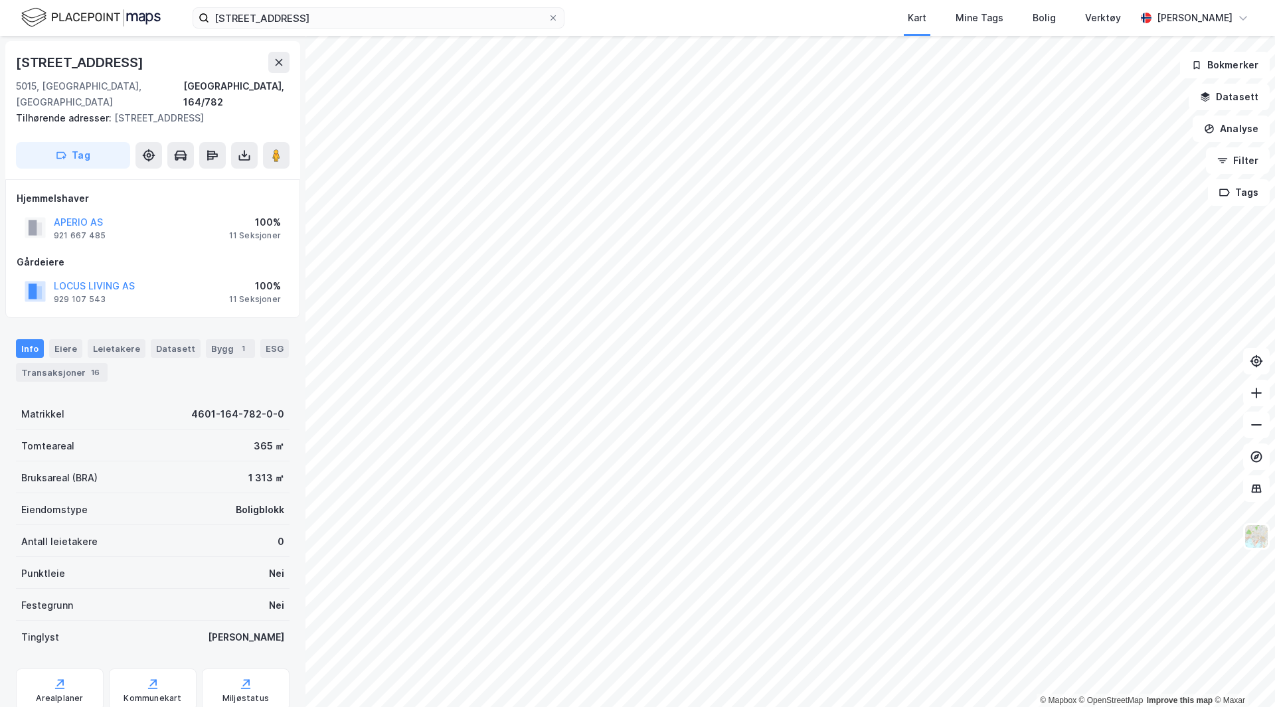
scroll to position [1, 0]
click at [367, 28] on label "[STREET_ADDRESS]" at bounding box center [379, 17] width 372 height 21
click at [367, 28] on input "[STREET_ADDRESS]" at bounding box center [378, 18] width 339 height 20
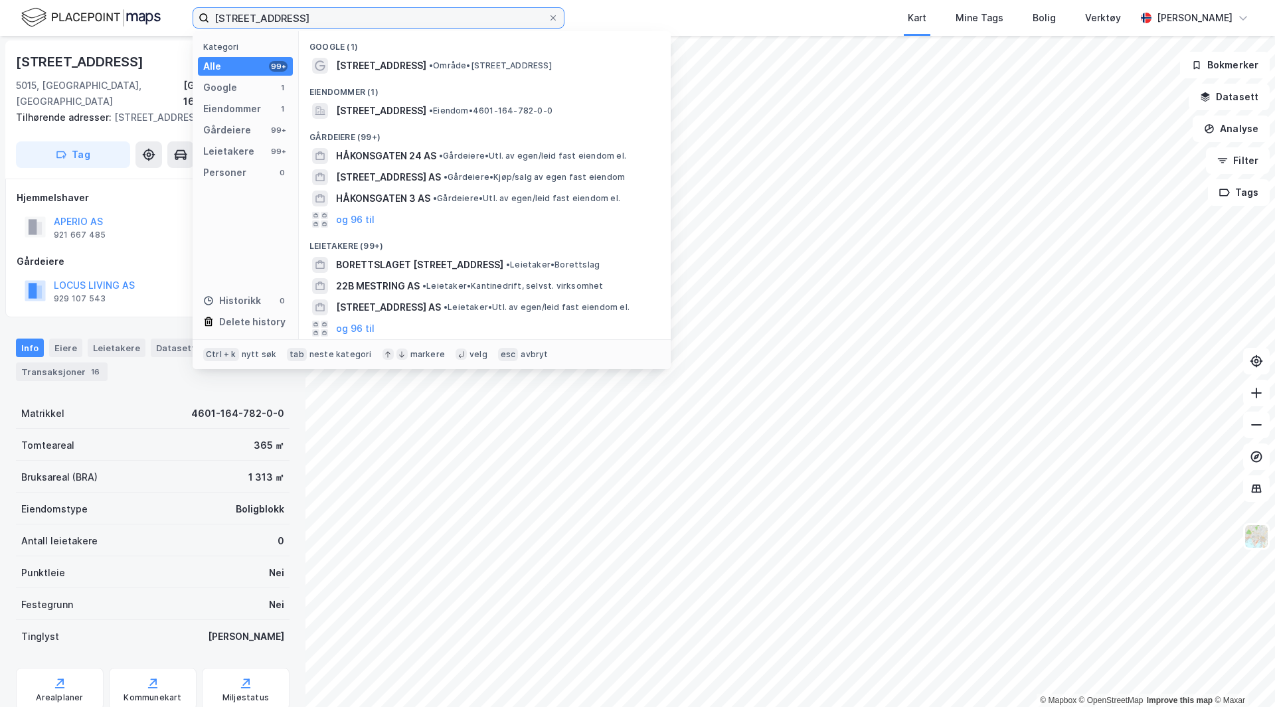
type input "[STREET_ADDRESS]"
click at [160, 61] on div "[STREET_ADDRESS]" at bounding box center [153, 61] width 274 height 21
click at [324, 23] on input "[STREET_ADDRESS]" at bounding box center [378, 18] width 339 height 20
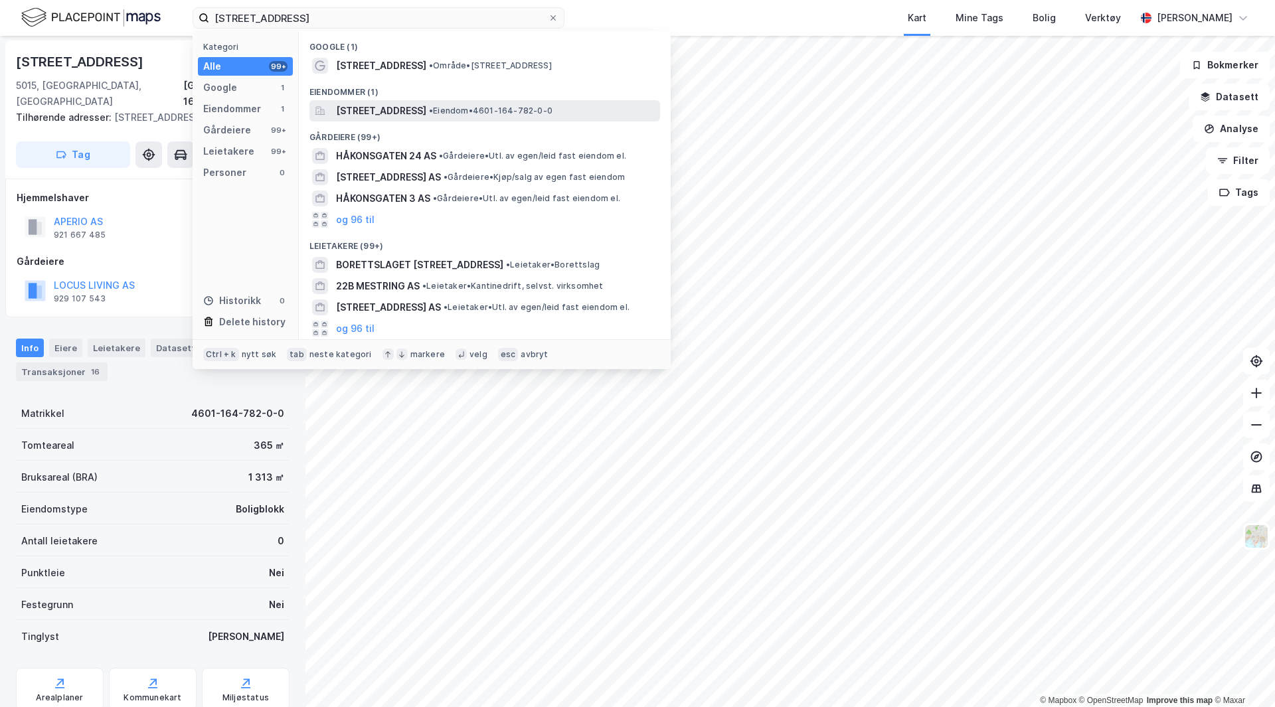
click at [386, 107] on span "[STREET_ADDRESS]" at bounding box center [381, 111] width 90 height 16
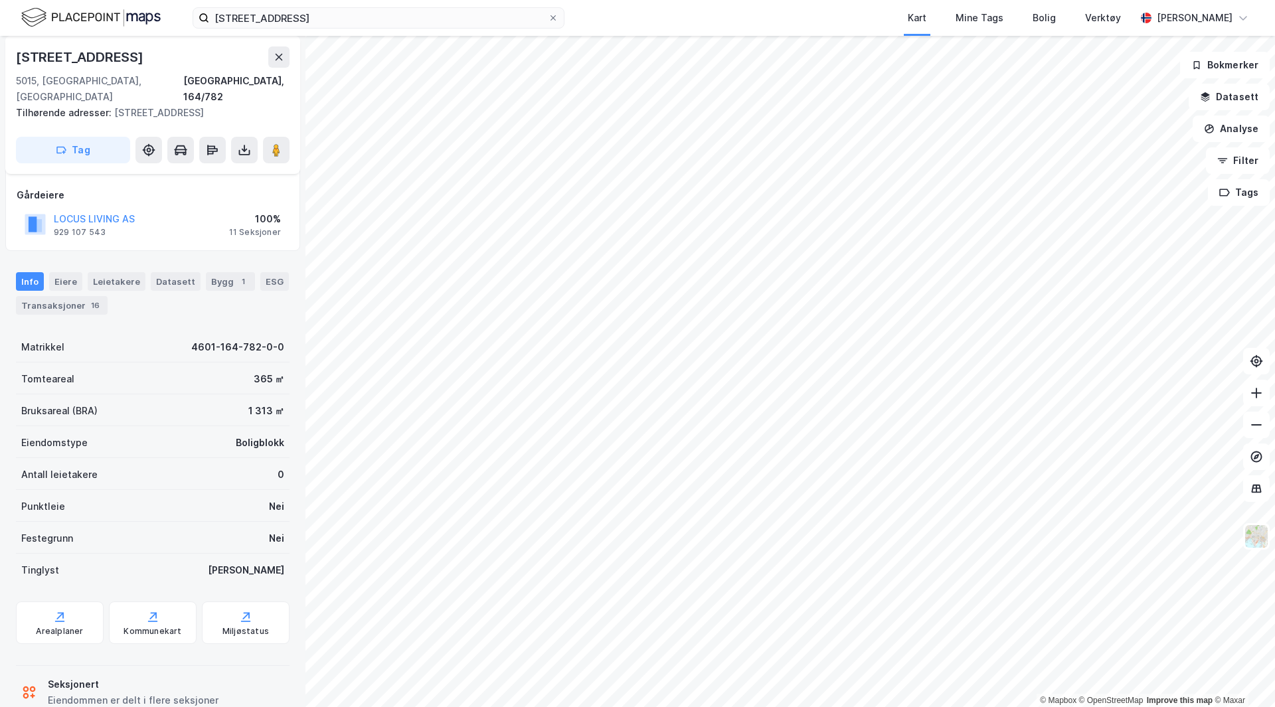
scroll to position [1, 0]
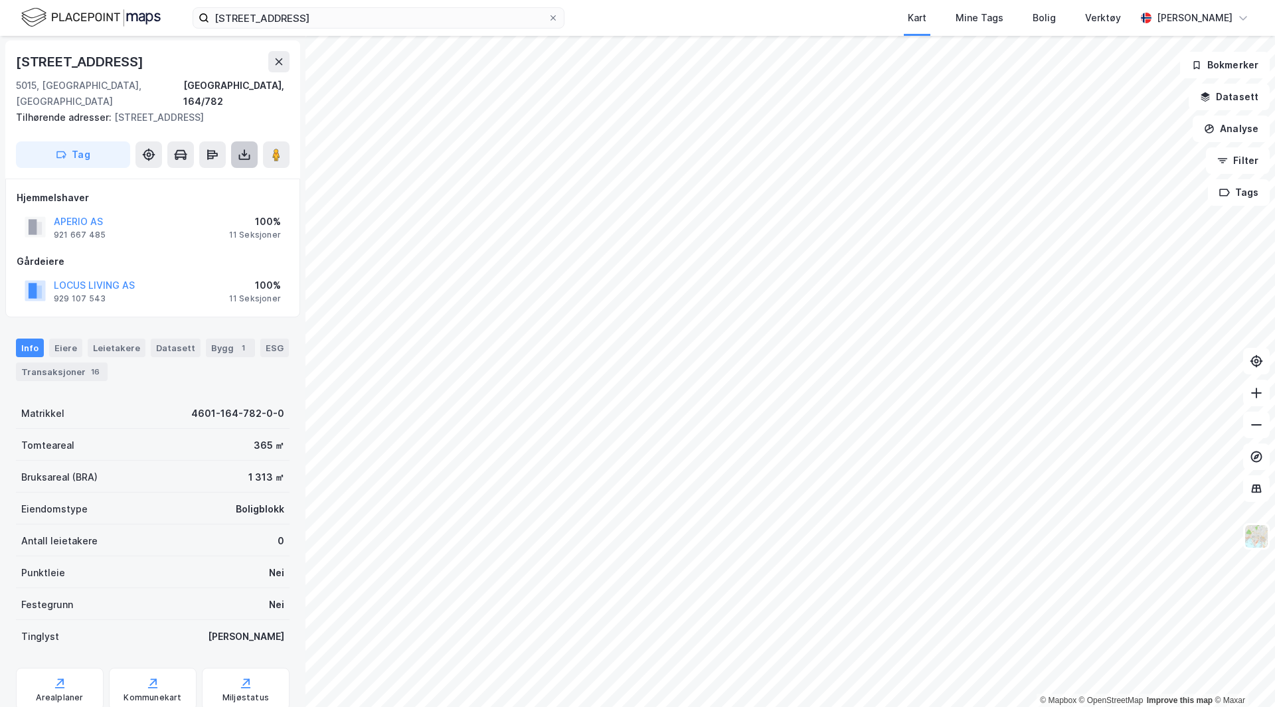
click at [238, 148] on icon at bounding box center [244, 154] width 13 height 13
click at [216, 176] on div "Last ned grunnbok" at bounding box center [178, 181] width 77 height 11
click at [145, 397] on div "Matrikkel 4601-164-782-0-0" at bounding box center [153, 413] width 274 height 32
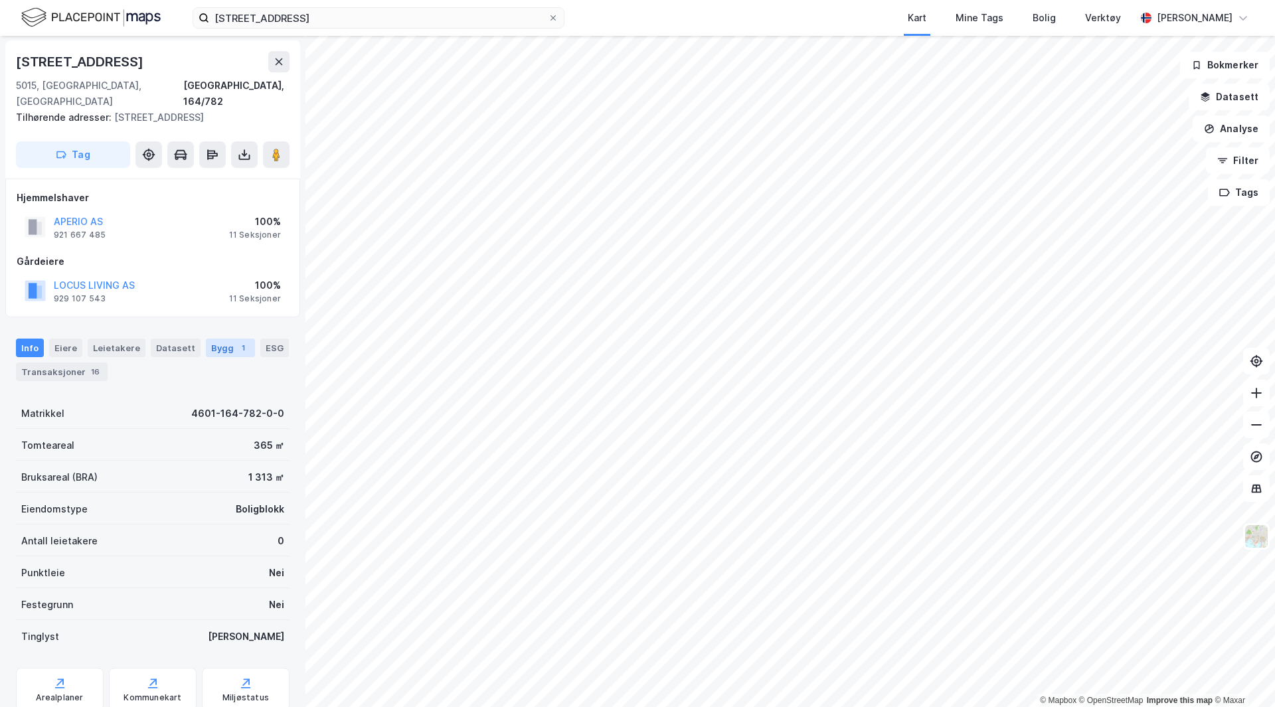
click at [216, 339] on div "Bygg 1" at bounding box center [230, 348] width 49 height 19
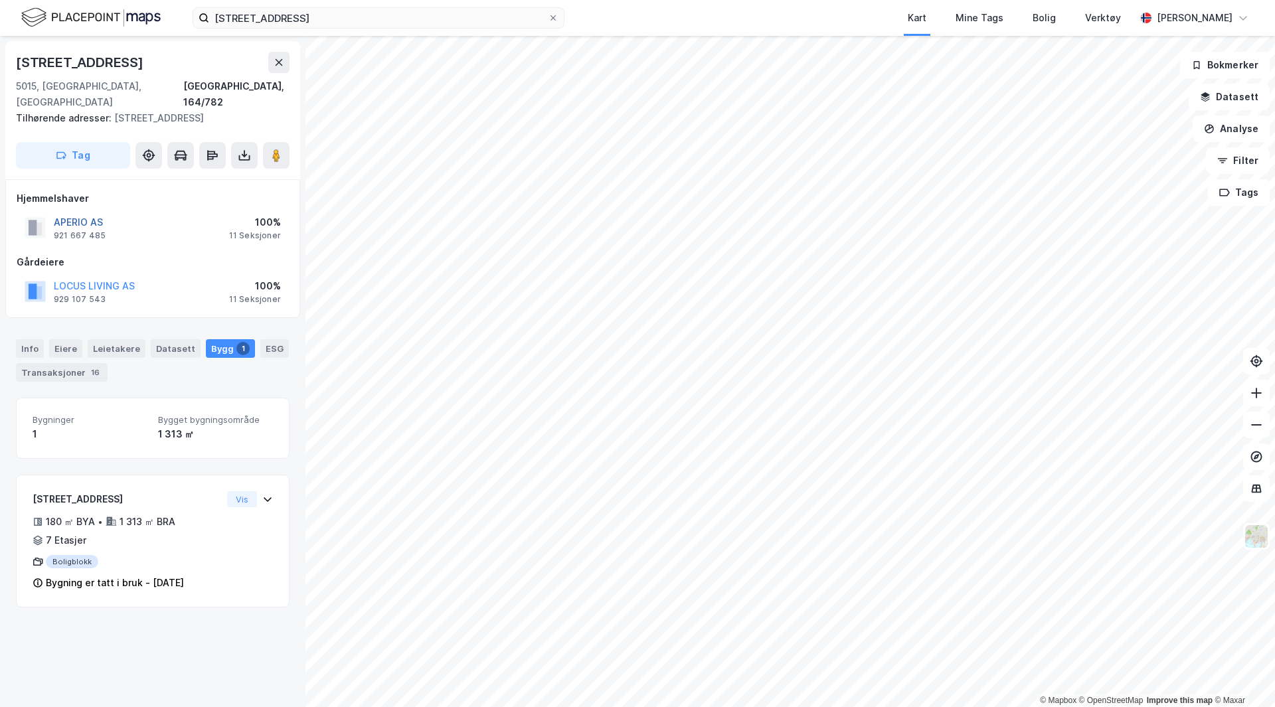
click at [0, 0] on button "APERIO AS" at bounding box center [0, 0] width 0 height 0
click at [122, 110] on div "Tilhørende adresser: [STREET_ADDRESS]" at bounding box center [147, 118] width 263 height 16
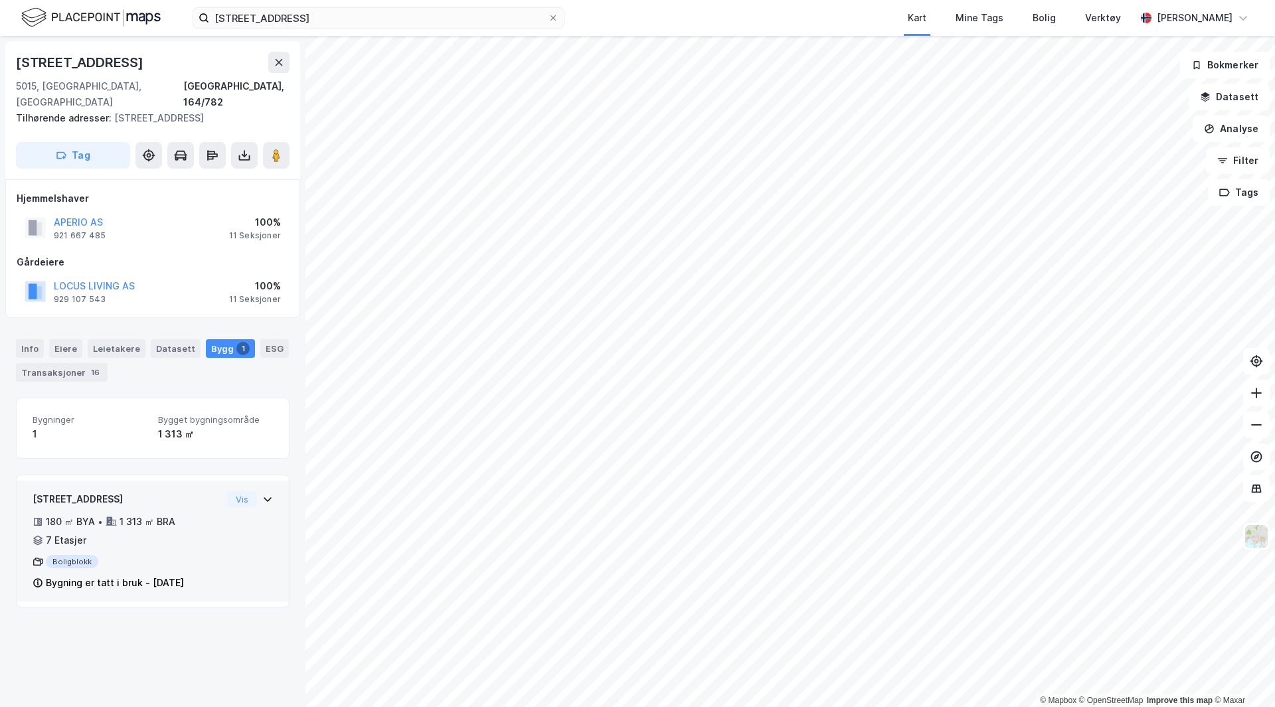
click at [157, 555] on div "Boligblokk" at bounding box center [127, 561] width 189 height 13
click at [262, 494] on icon at bounding box center [267, 499] width 11 height 11
click at [254, 294] on div "11 Seksjoner" at bounding box center [255, 299] width 52 height 11
click at [0, 0] on button "LOCUS LIVING AS" at bounding box center [0, 0] width 0 height 0
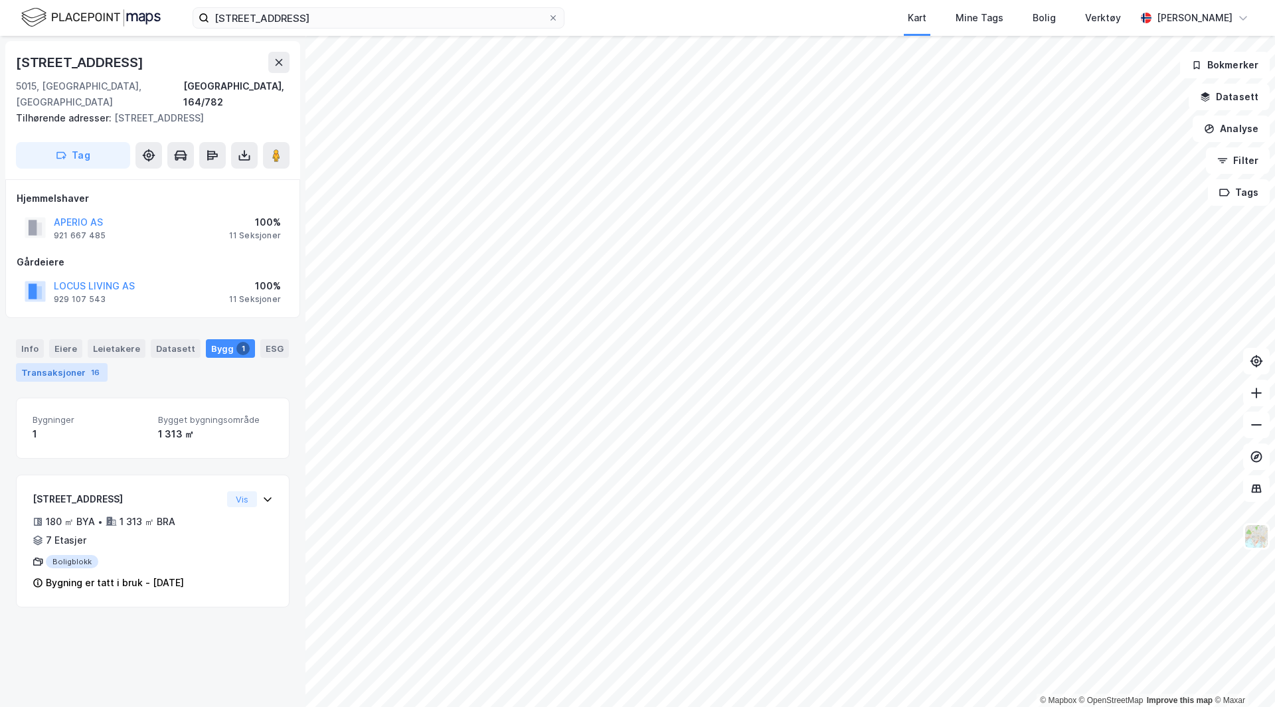
click at [94, 364] on div "Transaksjoner 16" at bounding box center [62, 372] width 92 height 19
